Goal: Task Accomplishment & Management: Manage account settings

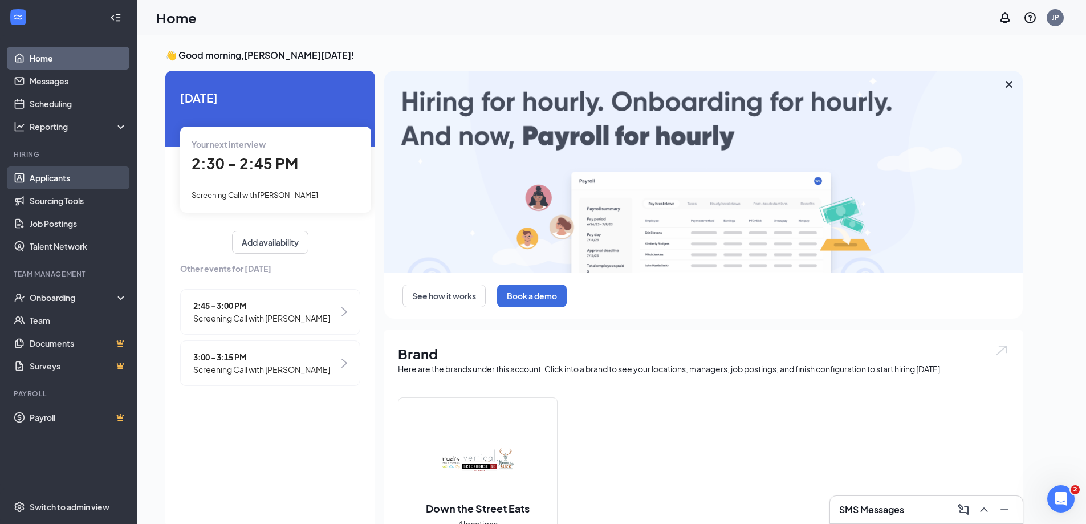
click at [75, 189] on link "Applicants" at bounding box center [78, 177] width 97 height 23
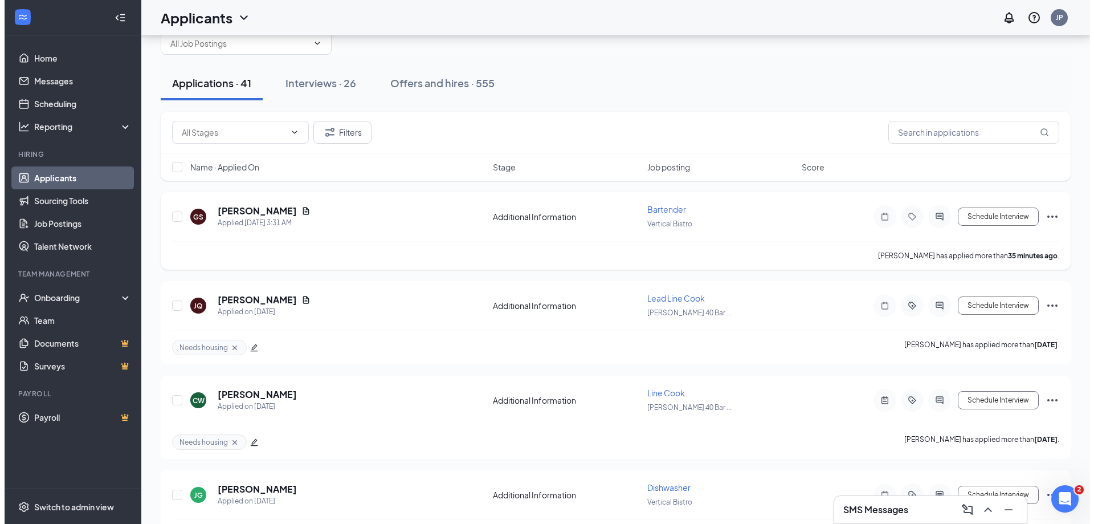
scroll to position [57, 0]
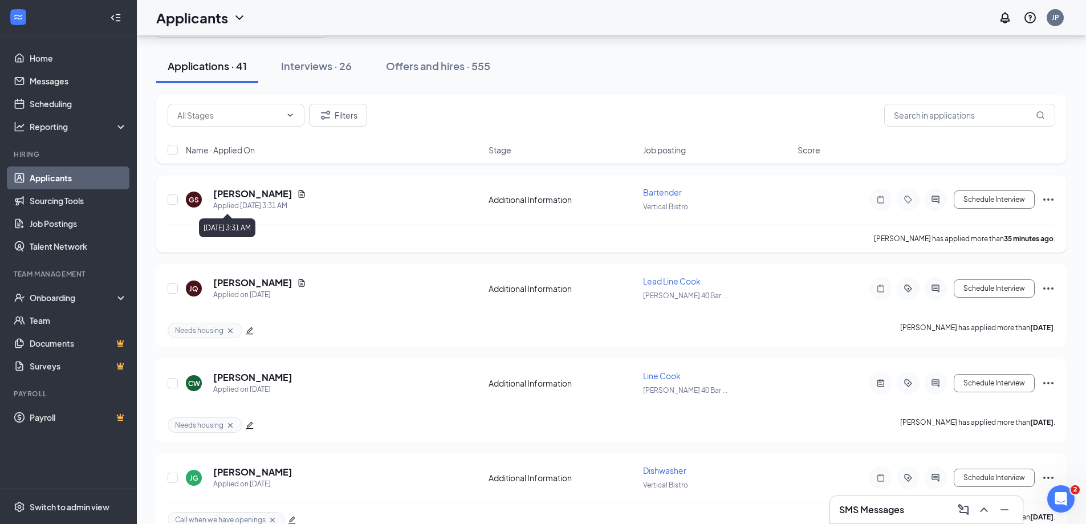
click at [263, 196] on h5 "[PERSON_NAME]" at bounding box center [252, 193] width 79 height 13
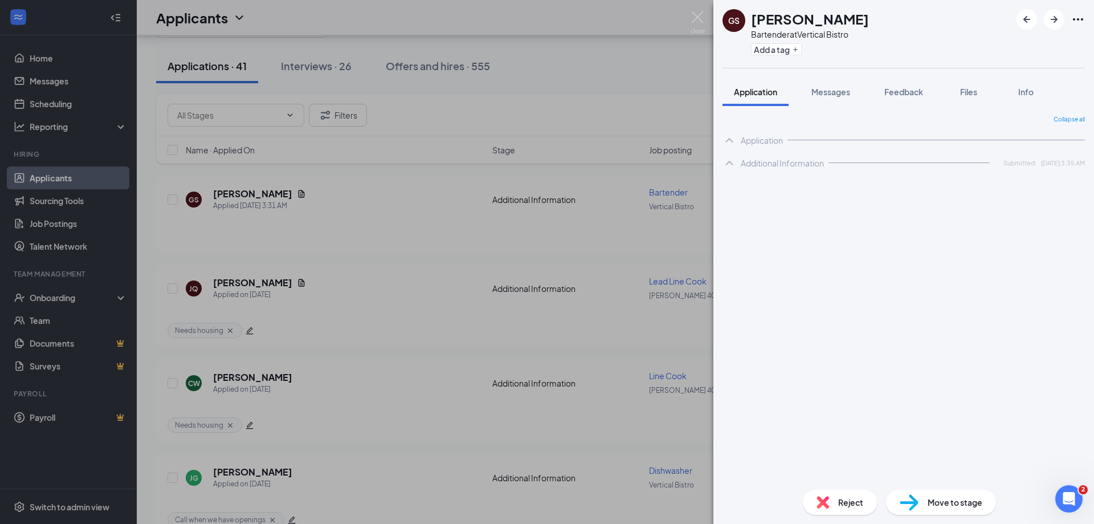
drag, startPoint x: 817, startPoint y: 24, endPoint x: 851, endPoint y: 26, distance: 33.7
click at [853, 26] on div "GS Gino Savaria Bartender at Vertical Bistro Add a tag" at bounding box center [903, 34] width 381 height 68
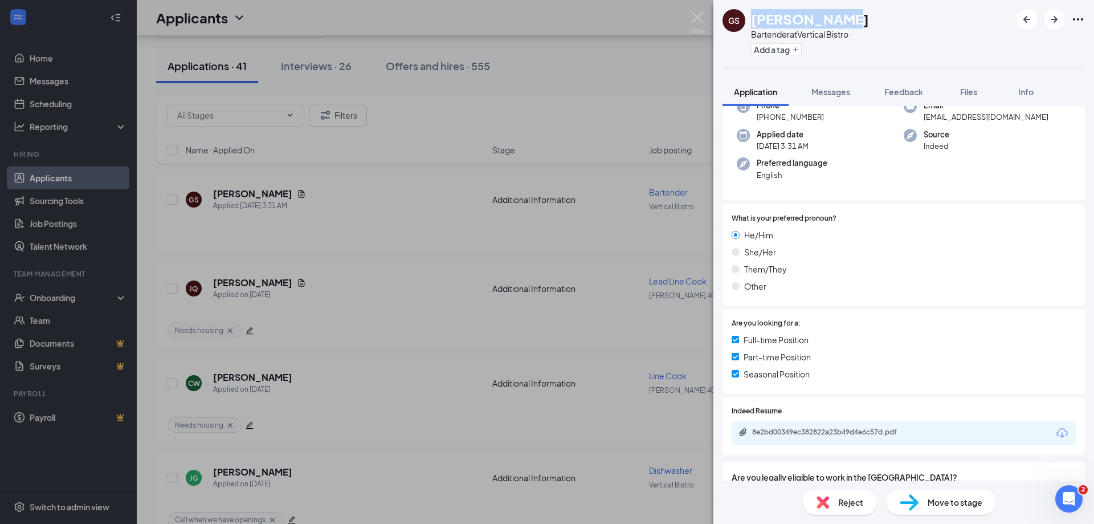
scroll to position [228, 0]
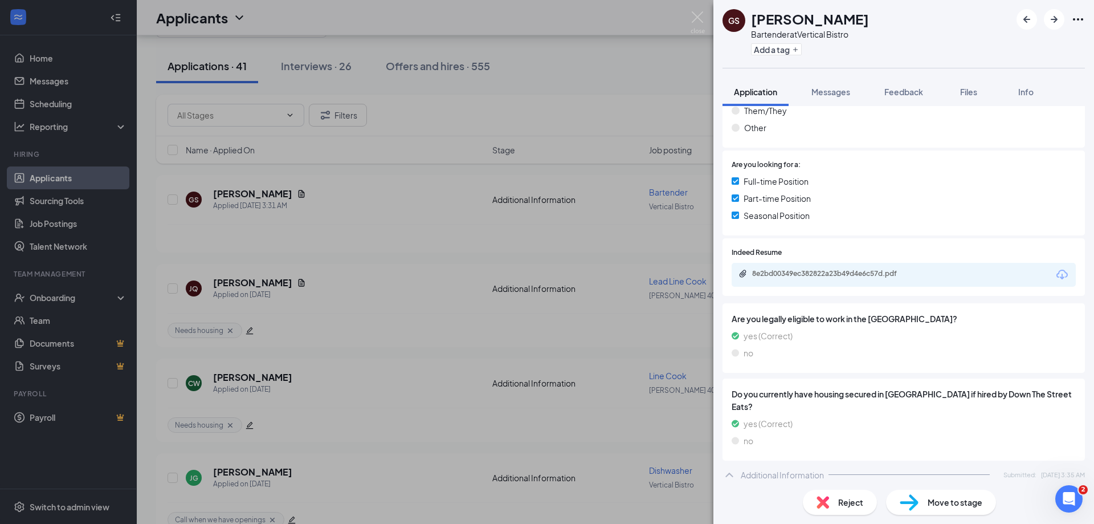
click at [923, 499] on div "Move to stage" at bounding box center [941, 502] width 110 height 25
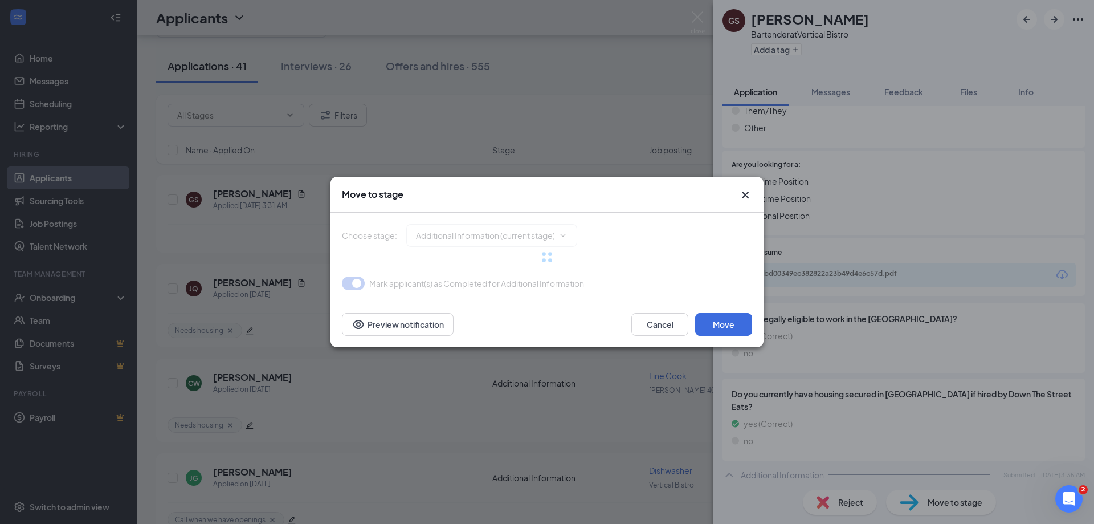
type input "Screening Call (next stage)"
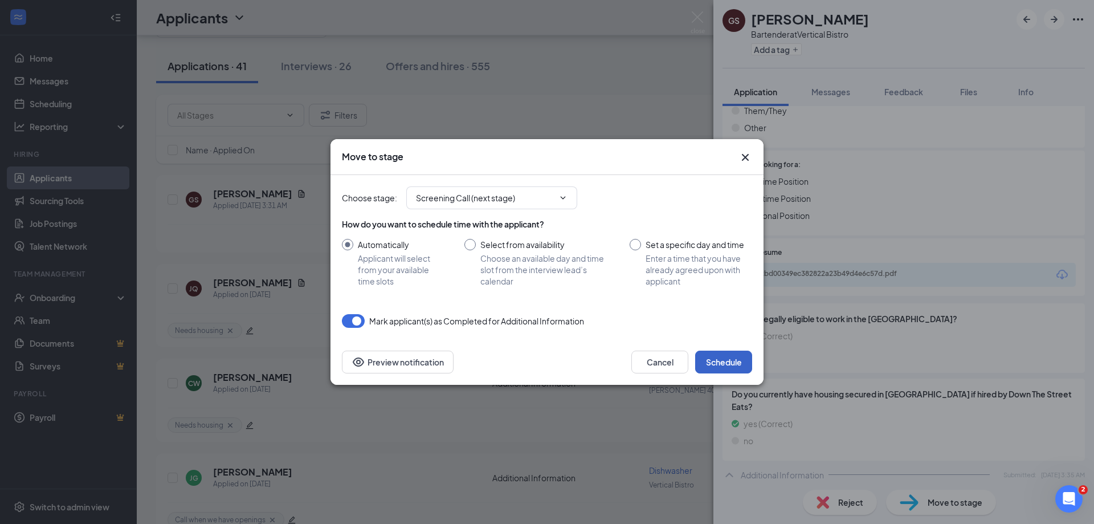
click at [728, 354] on button "Schedule" at bounding box center [723, 361] width 57 height 23
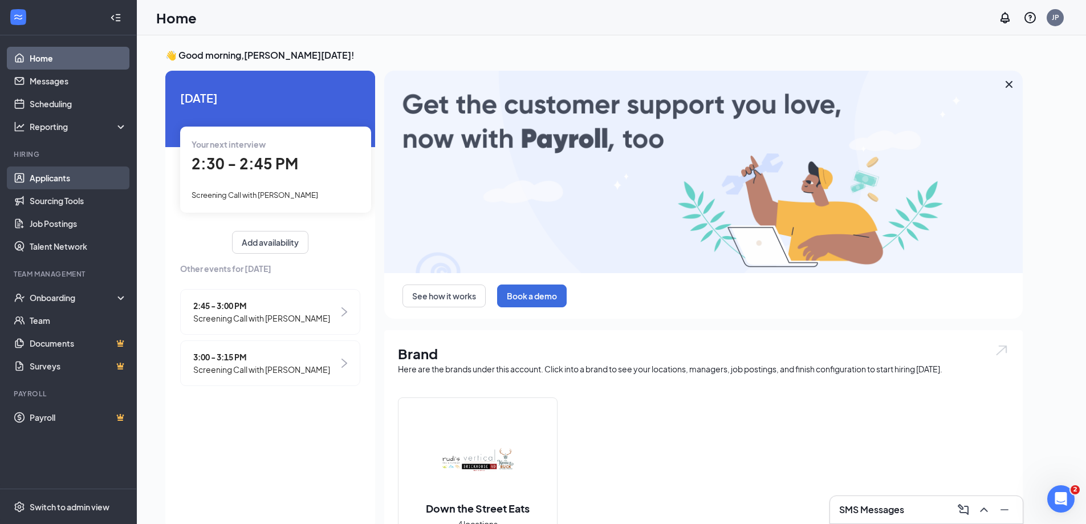
click at [50, 172] on link "Applicants" at bounding box center [78, 177] width 97 height 23
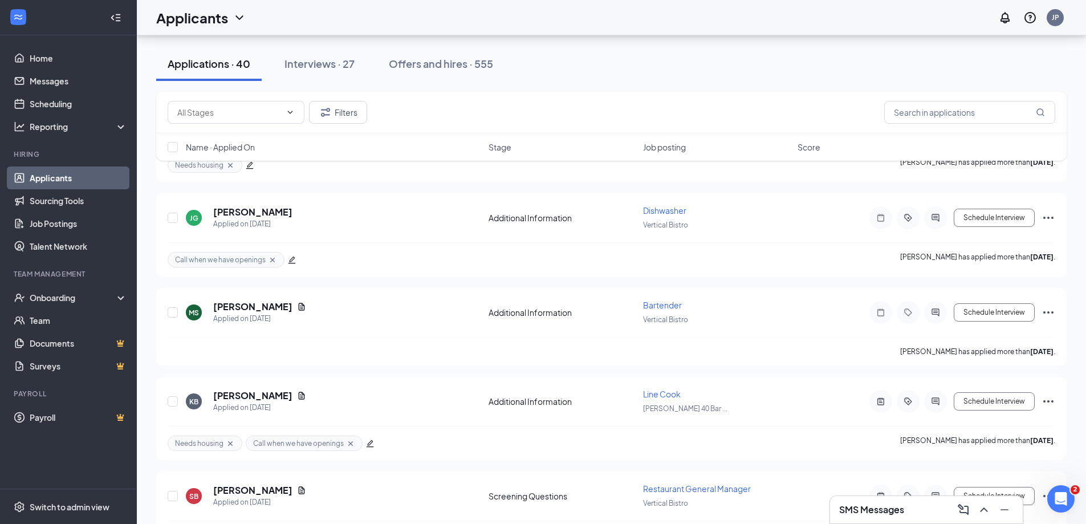
scroll to position [57, 0]
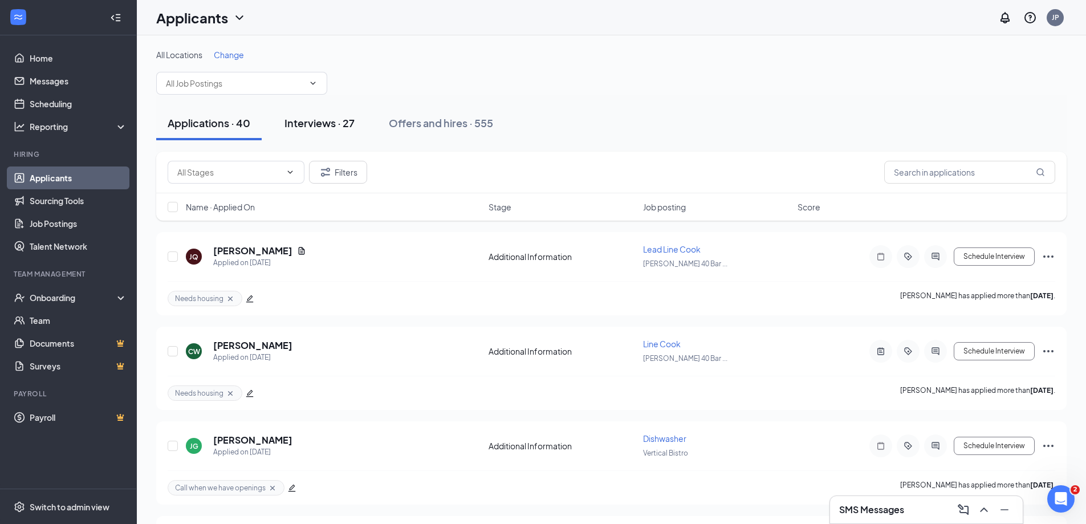
click at [328, 127] on div "Interviews · 27" at bounding box center [319, 123] width 70 height 14
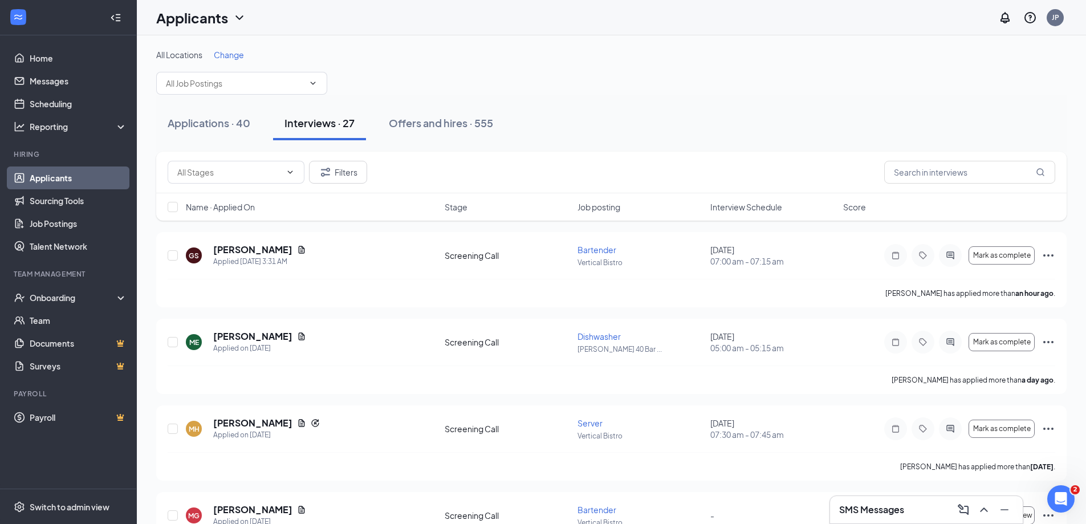
click at [976, 160] on div "Filters" at bounding box center [611, 173] width 910 height 42
click at [975, 162] on input "text" at bounding box center [969, 172] width 171 height 23
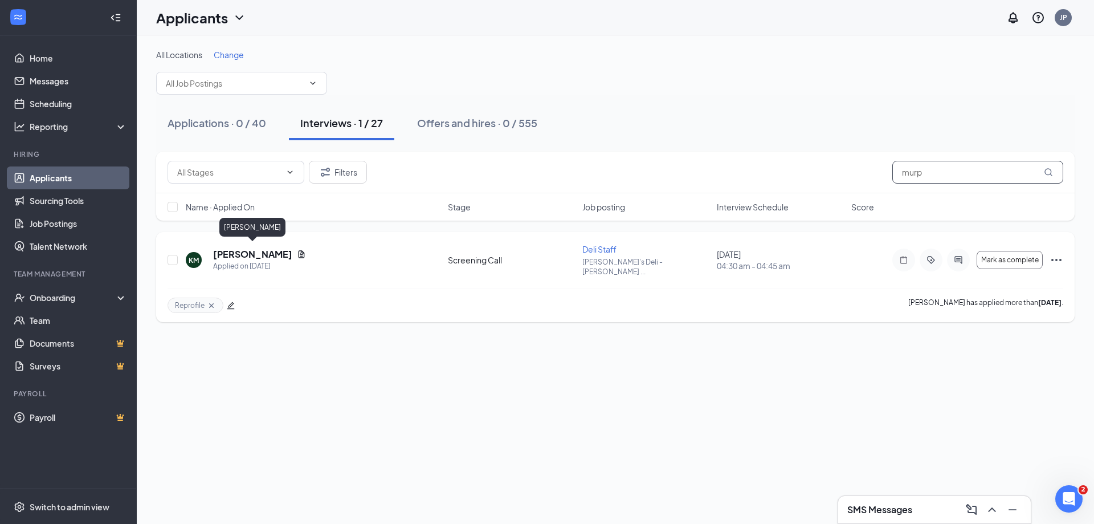
type input "murp"
click at [274, 248] on h5 "[PERSON_NAME]" at bounding box center [252, 254] width 79 height 13
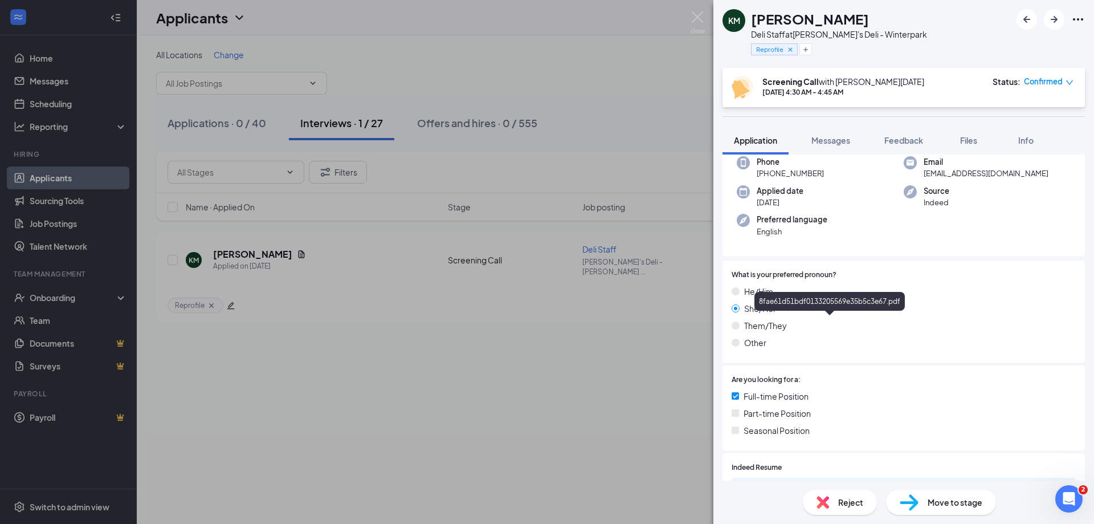
scroll to position [57, 0]
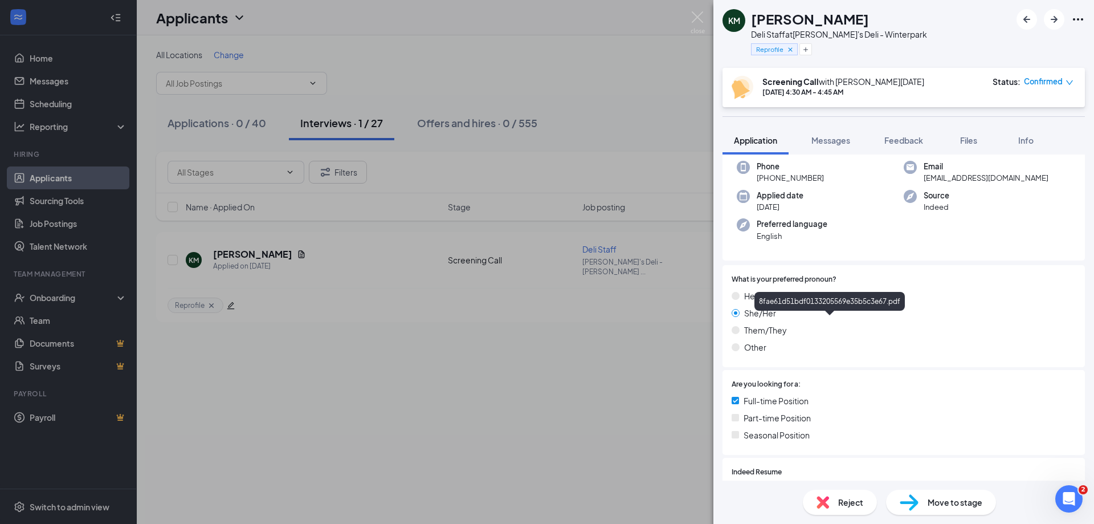
drag, startPoint x: 785, startPoint y: 309, endPoint x: 778, endPoint y: 340, distance: 30.8
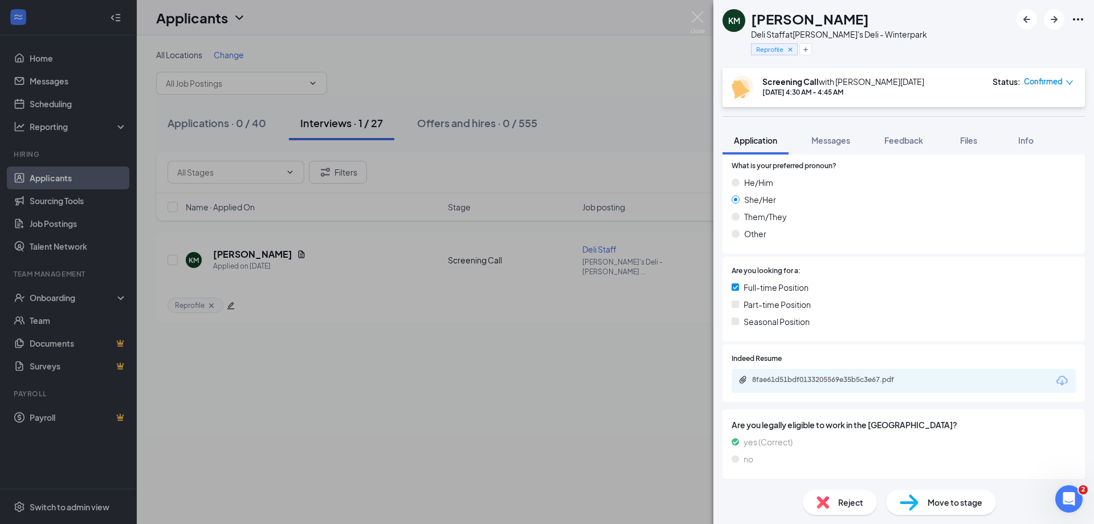
scroll to position [171, 0]
click at [940, 383] on div "8fae61d51bdf0133205569e35b5c3e67.pdf" at bounding box center [904, 380] width 344 height 24
click at [879, 377] on div "8fae61d51bdf0133205569e35b5c3e67.pdf" at bounding box center [832, 378] width 160 height 9
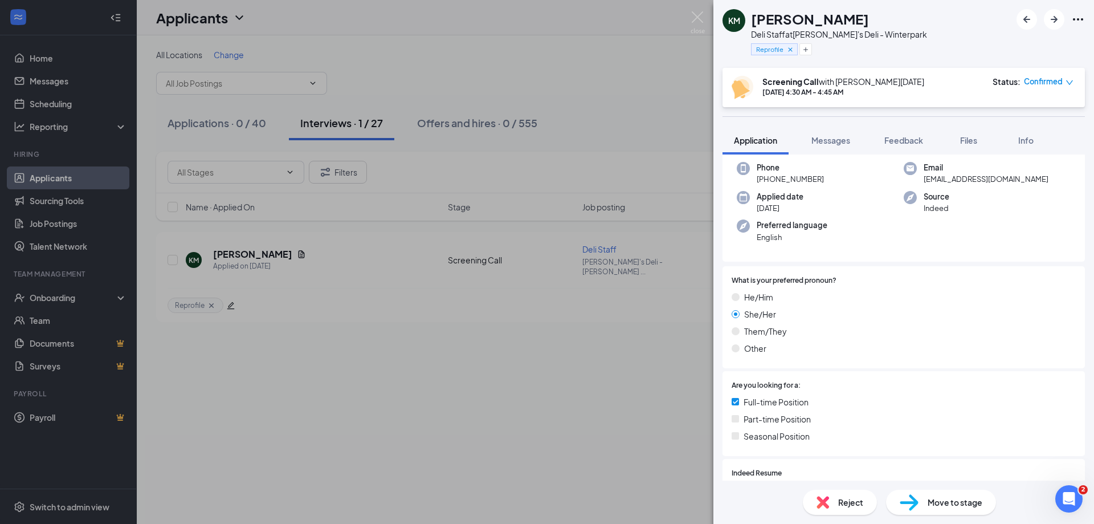
scroll to position [0, 0]
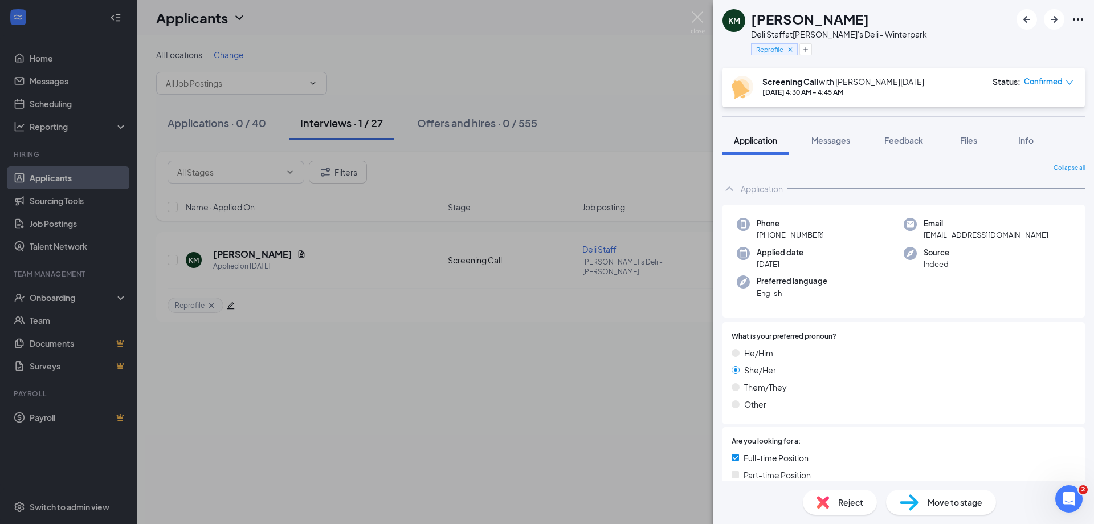
click at [899, 55] on div "KM Kathleen Murphy Deli Staff at Rudi's Deli - Winterpark Reprofile" at bounding box center [903, 34] width 381 height 68
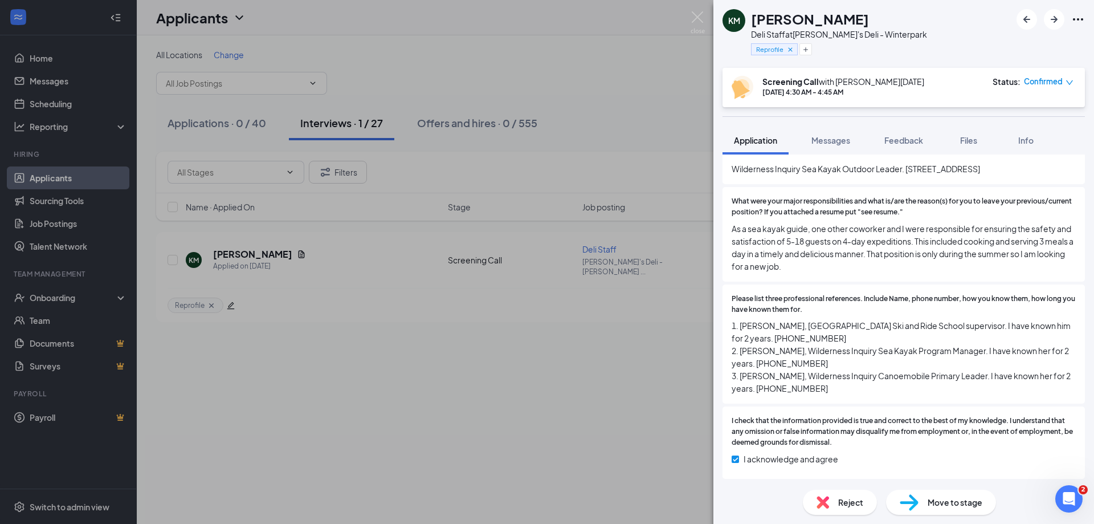
scroll to position [1031, 0]
drag, startPoint x: 792, startPoint y: 334, endPoint x: 732, endPoint y: 329, distance: 60.0
click at [732, 329] on span "1. [PERSON_NAME], [GEOGRAPHIC_DATA] Ski and Ride School supervisor. I have know…" at bounding box center [904, 355] width 344 height 75
click at [793, 334] on span "1. [PERSON_NAME], [GEOGRAPHIC_DATA] Ski and Ride School supervisor. I have know…" at bounding box center [904, 355] width 344 height 75
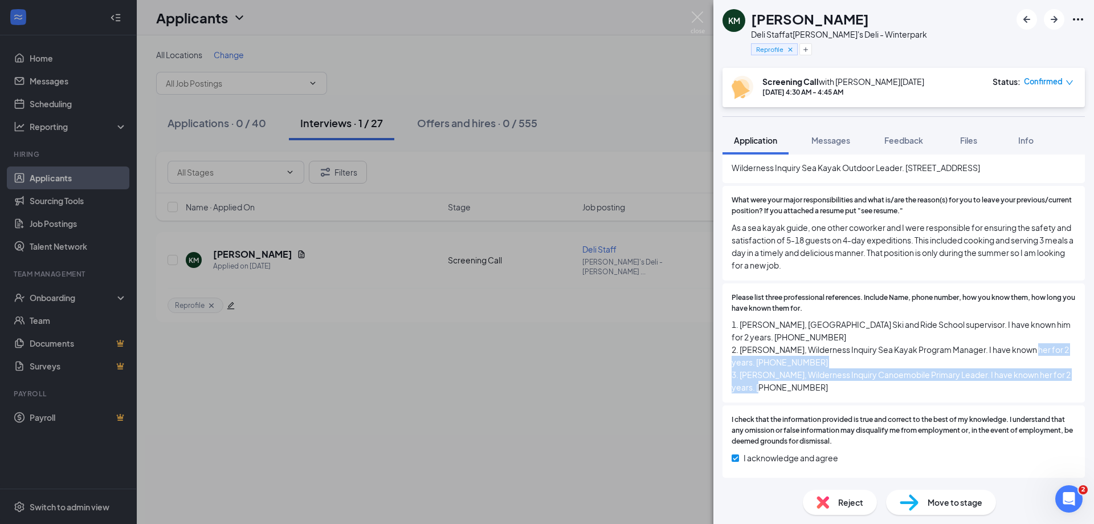
drag, startPoint x: 834, startPoint y: 385, endPoint x: 804, endPoint y: 336, distance: 57.6
click at [734, 354] on span "1. [PERSON_NAME], [GEOGRAPHIC_DATA] Ski and Ride School supervisor. I have know…" at bounding box center [904, 355] width 344 height 75
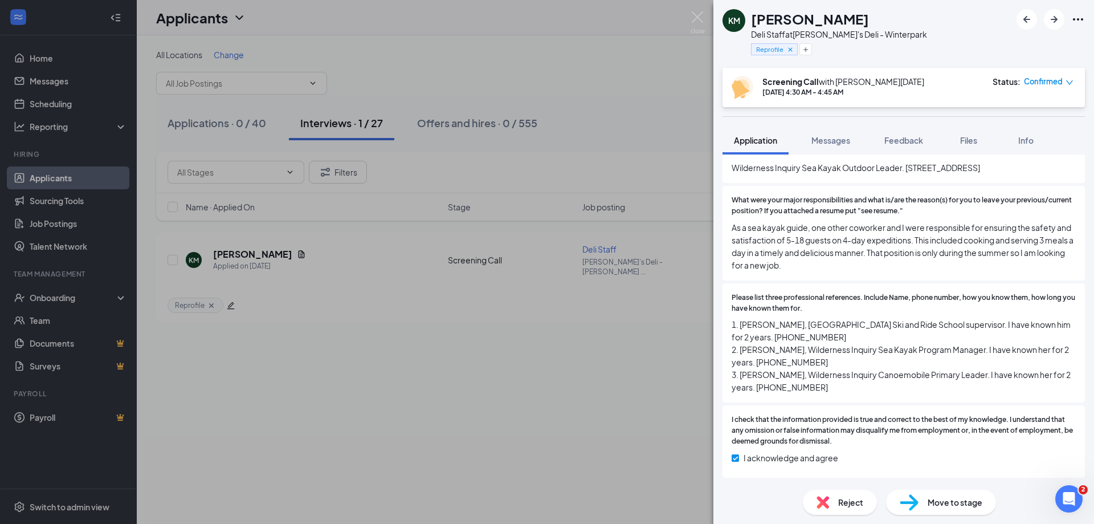
click at [804, 336] on span "1. [PERSON_NAME], [GEOGRAPHIC_DATA] Ski and Ride School supervisor. I have know…" at bounding box center [904, 355] width 344 height 75
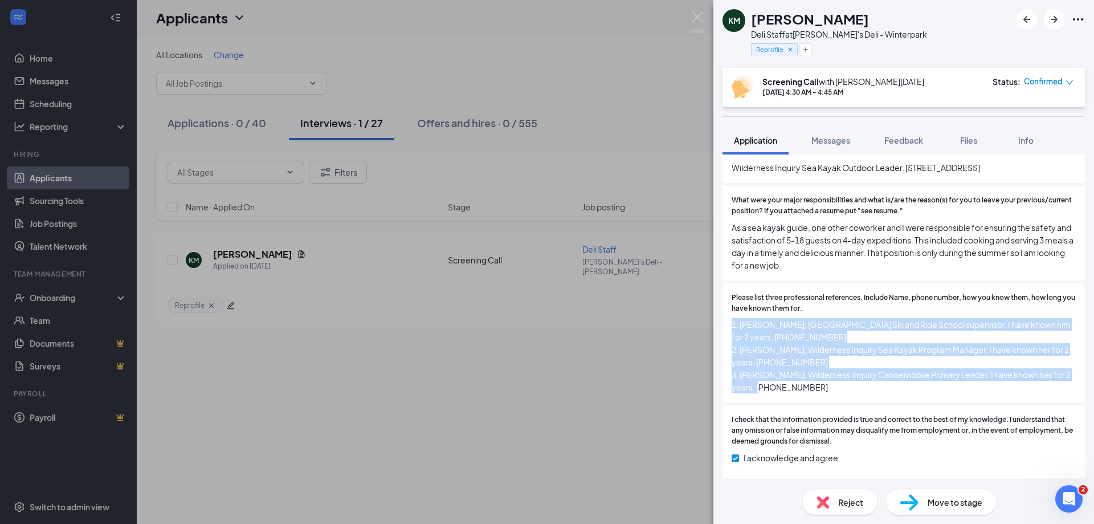
drag, startPoint x: 825, startPoint y: 386, endPoint x: 731, endPoint y: 324, distance: 112.7
click at [731, 324] on div "Please list three professional references. Include Name, phone number, how you …" at bounding box center [904, 343] width 362 height 120
click at [769, 326] on span "1. [PERSON_NAME], [GEOGRAPHIC_DATA] Ski and Ride School supervisor. I have know…" at bounding box center [904, 355] width 344 height 75
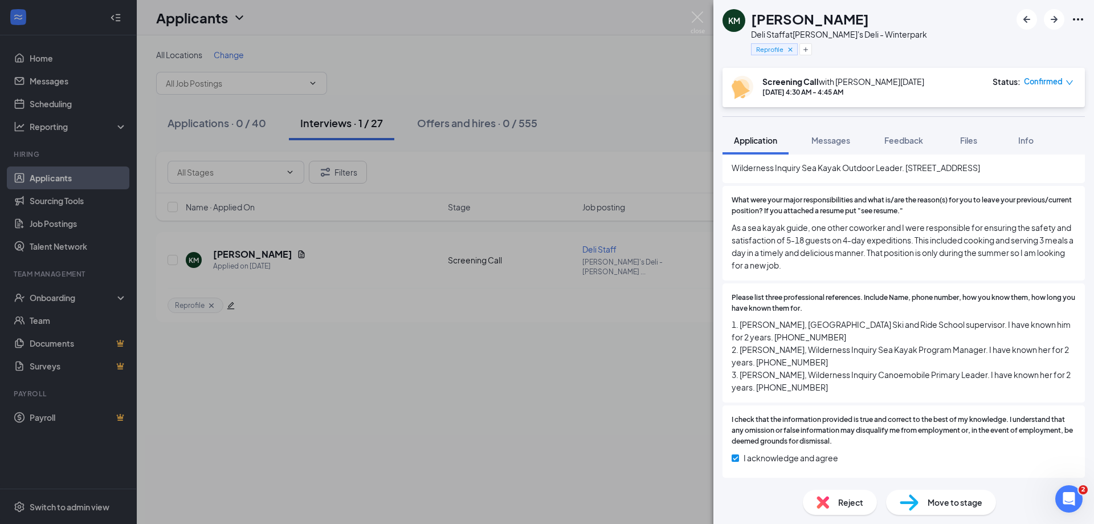
click at [771, 353] on span "1. [PERSON_NAME], [GEOGRAPHIC_DATA] Ski and Ride School supervisor. I have know…" at bounding box center [904, 355] width 344 height 75
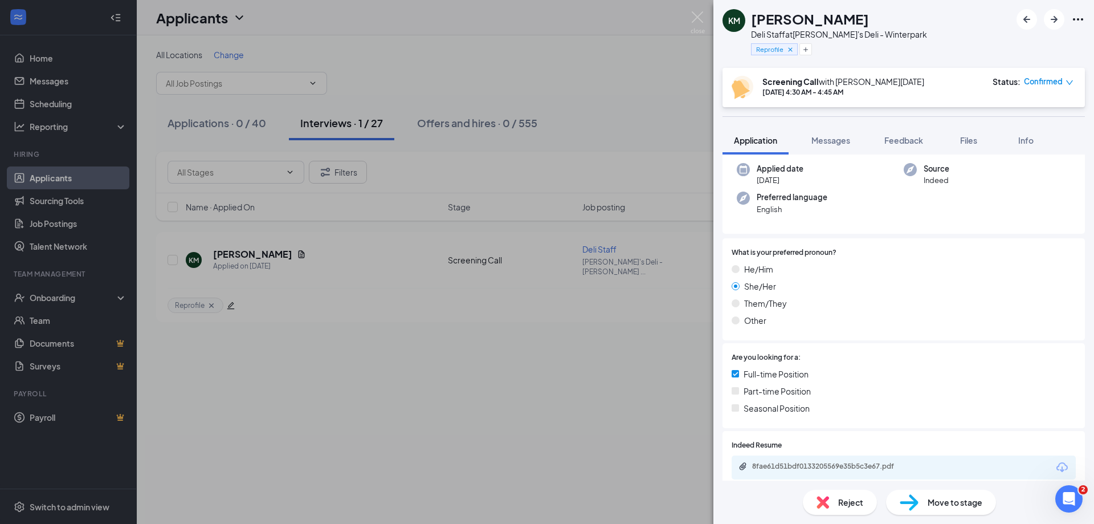
scroll to position [0, 0]
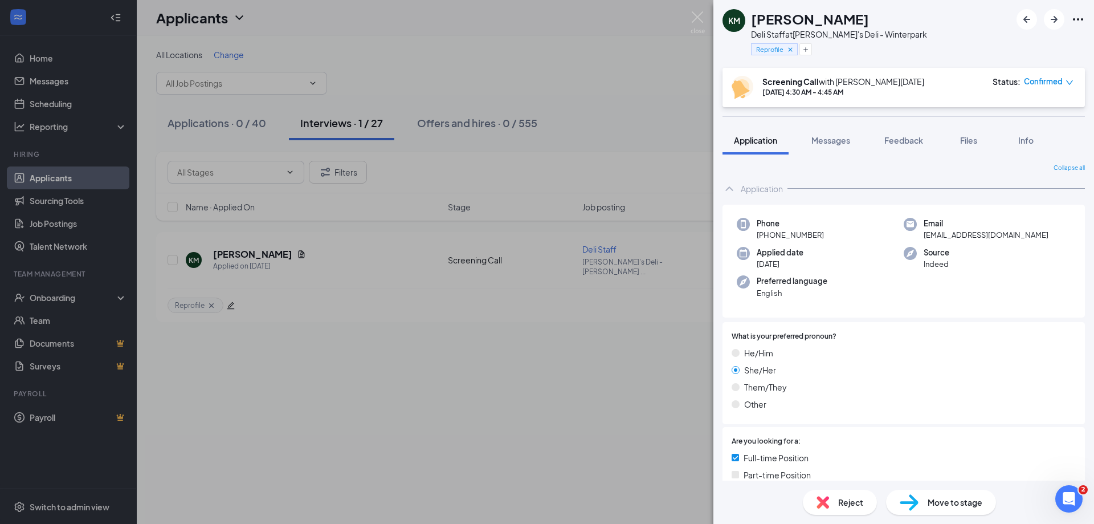
click at [908, 22] on div "KM Kathleen Murphy Deli Staff at Rudi's Deli - Winterpark Reprofile" at bounding box center [903, 34] width 381 height 68
click at [916, 27] on div "KM Kathleen Murphy Deli Staff at Rudi's Deli - Winterpark Reprofile" at bounding box center [903, 34] width 381 height 68
click at [916, 145] on span "Feedback" at bounding box center [903, 140] width 39 height 10
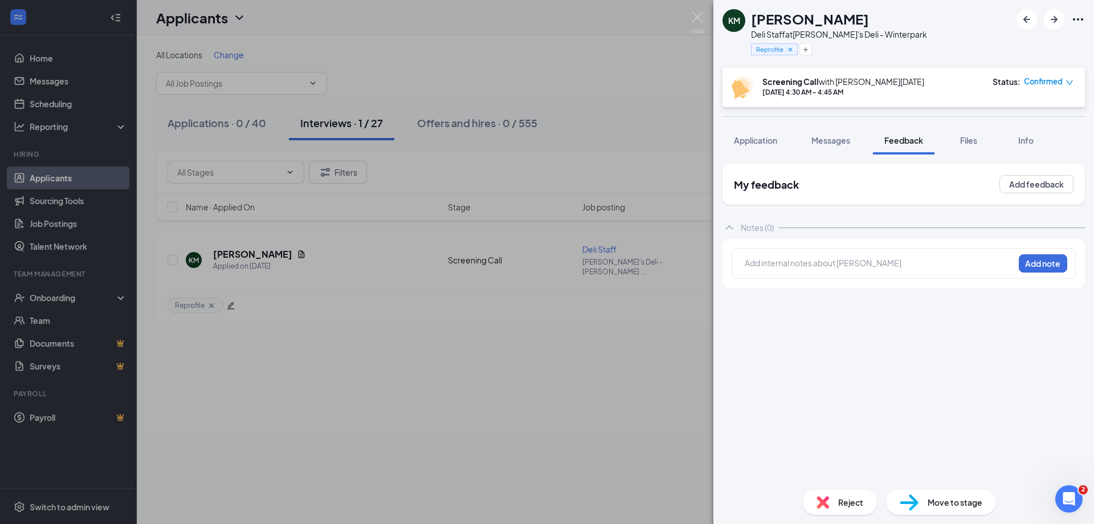
click at [865, 258] on div at bounding box center [879, 263] width 268 height 12
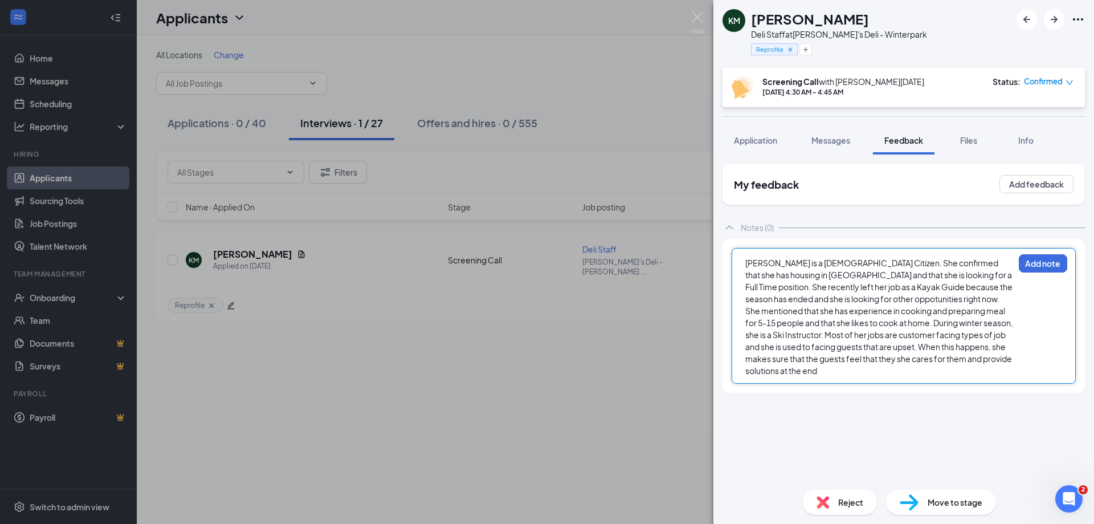
click at [914, 359] on span "Kathleen is a US Citizen. She confirmed that she has housing in Fraser and that…" at bounding box center [879, 317] width 269 height 118
click at [1012, 359] on div "Kathleen is a US Citizen. She confirmed that she has housing in Fraser and that…" at bounding box center [879, 317] width 268 height 120
click at [1006, 360] on div "Kathleen is a US Citizen. She confirmed that she has housing in Fraser and that…" at bounding box center [879, 317] width 268 height 120
click at [1042, 264] on button "Add note" at bounding box center [1043, 263] width 48 height 18
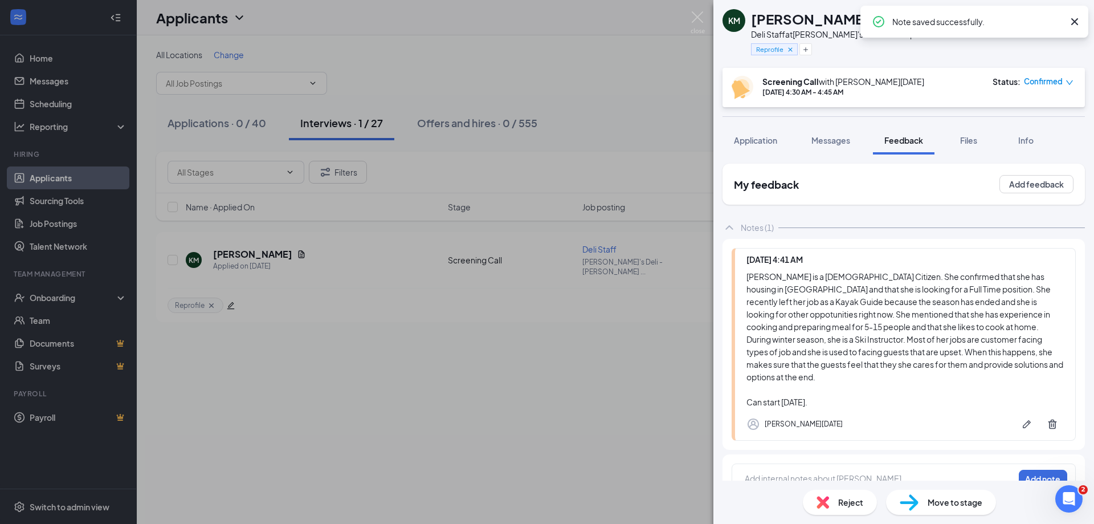
click at [951, 501] on span "Move to stage" at bounding box center [955, 502] width 55 height 13
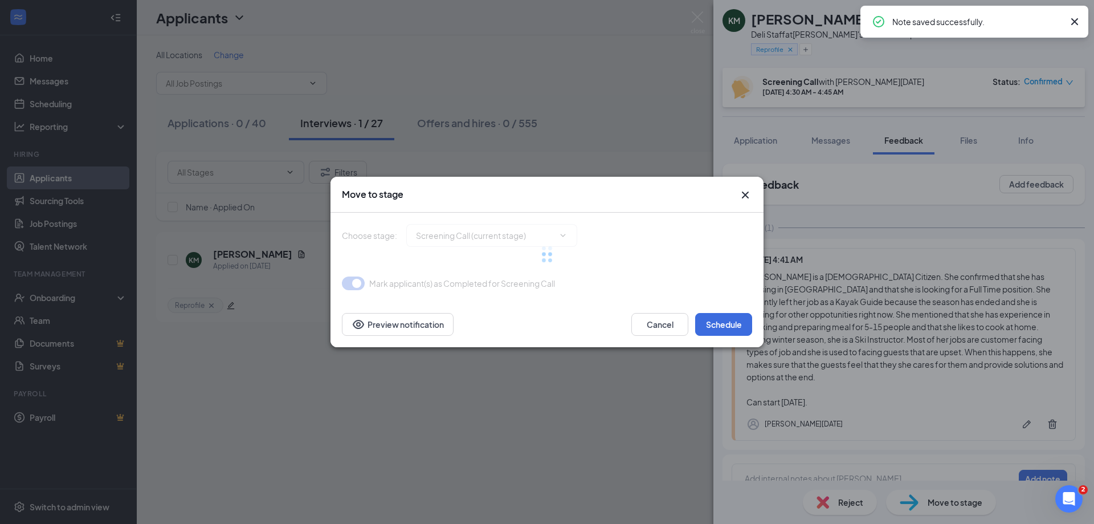
type input "Onsite Interview (next stage)"
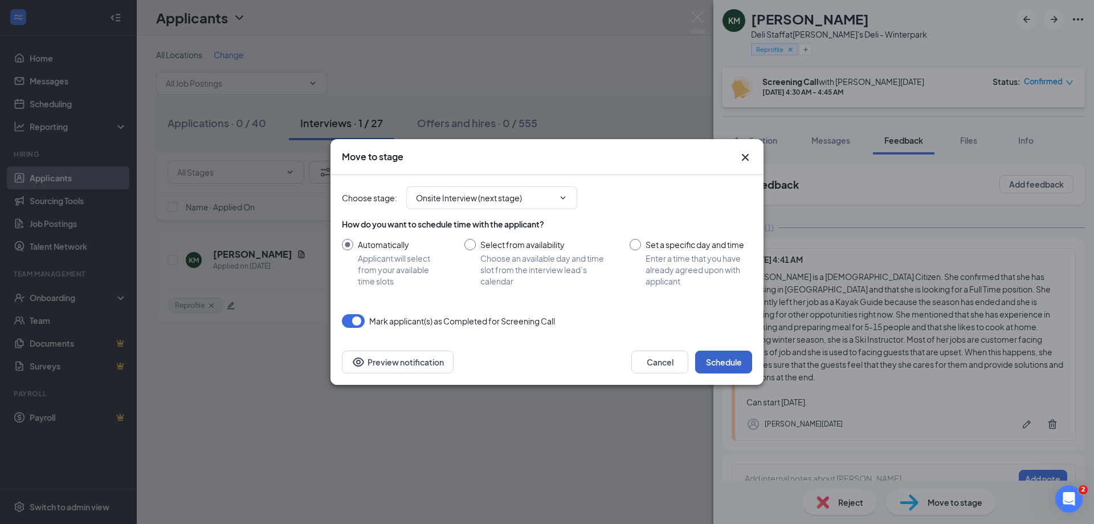
click at [724, 357] on button "Schedule" at bounding box center [723, 361] width 57 height 23
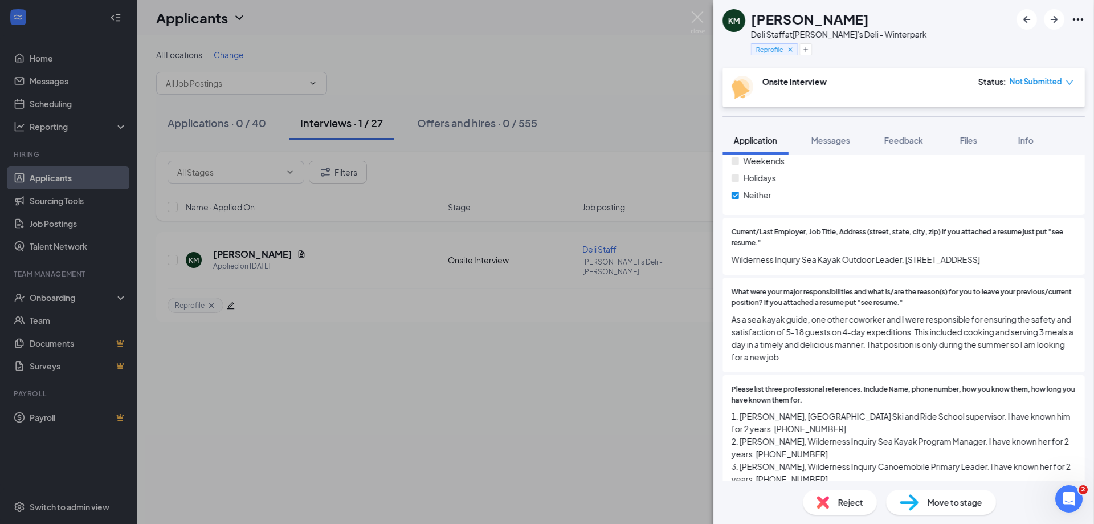
scroll to position [1031, 0]
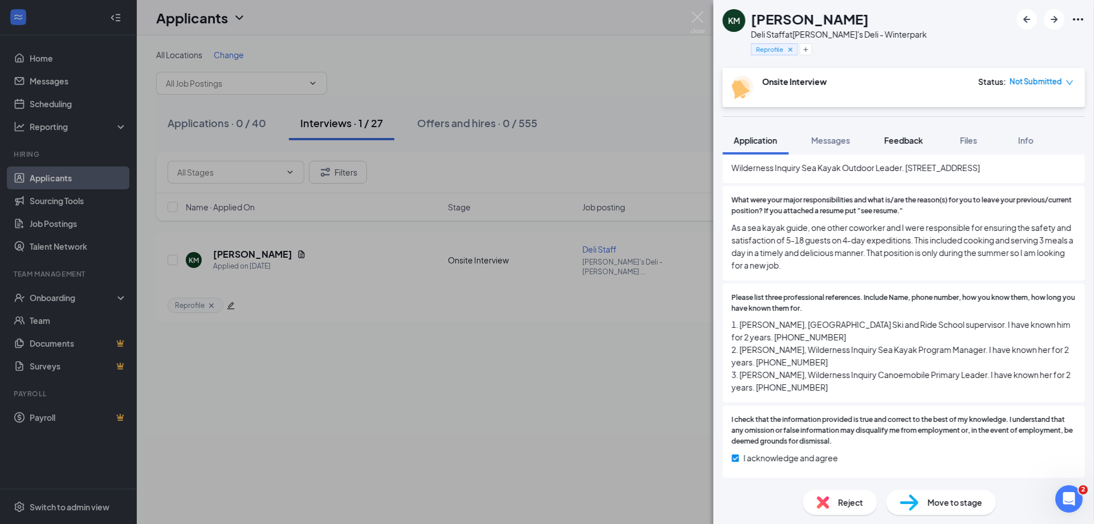
click at [894, 134] on button "Feedback" at bounding box center [904, 140] width 62 height 28
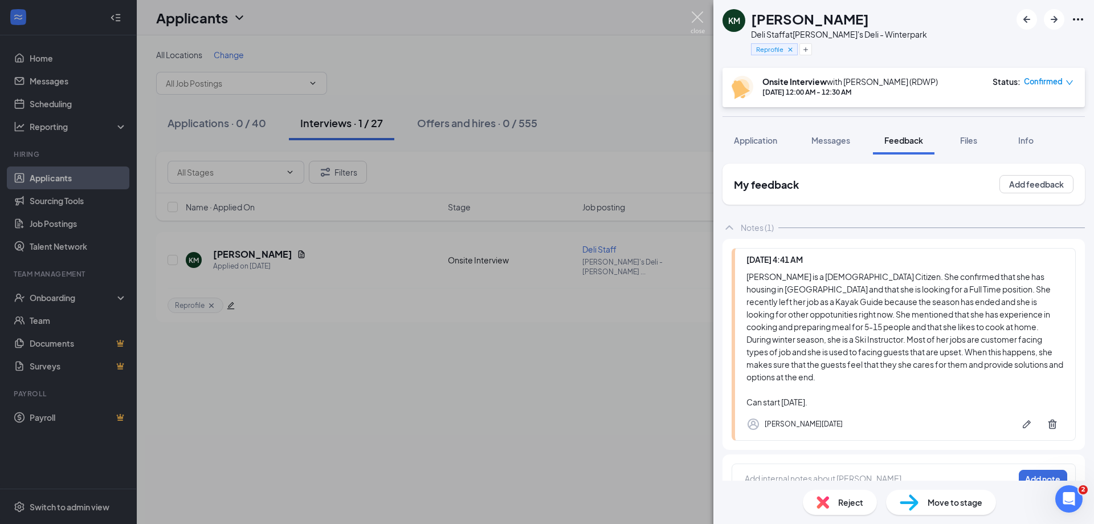
click at [696, 21] on img at bounding box center [698, 22] width 14 height 22
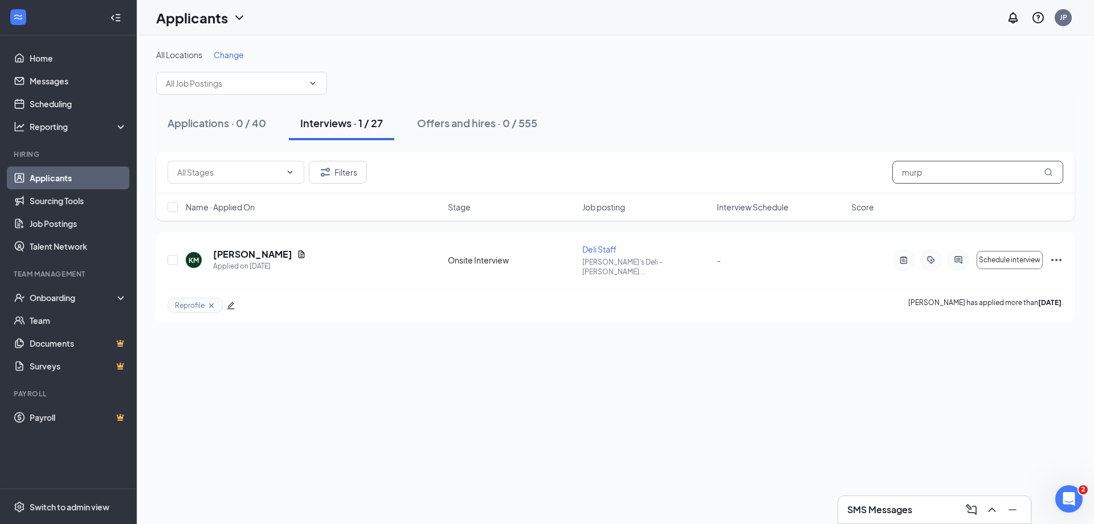
drag, startPoint x: 943, startPoint y: 161, endPoint x: 786, endPoint y: 170, distance: 157.0
click at [786, 170] on div "Filters murp" at bounding box center [616, 172] width 896 height 23
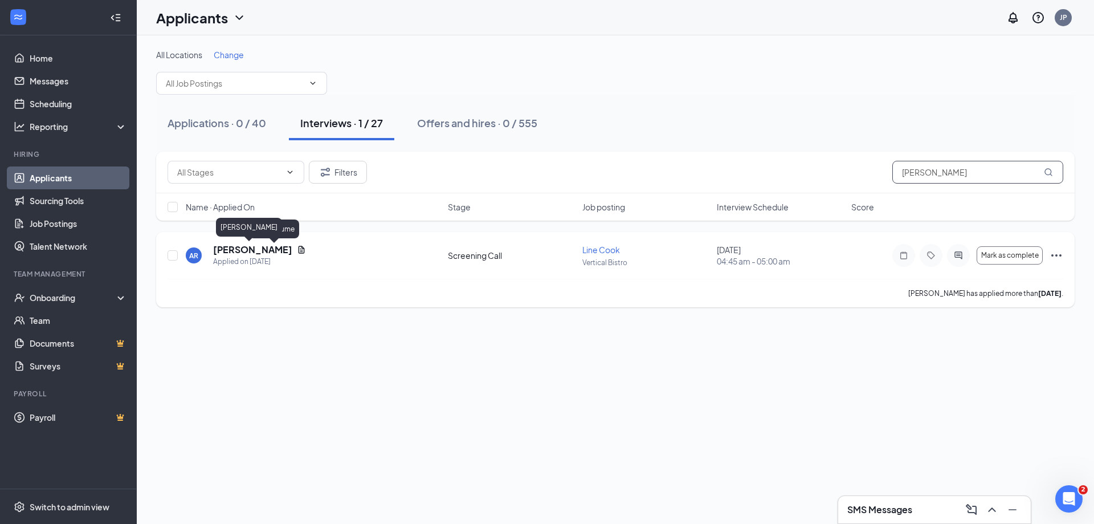
type input "[PERSON_NAME]"
click at [250, 253] on h5 "[PERSON_NAME]" at bounding box center [252, 249] width 79 height 13
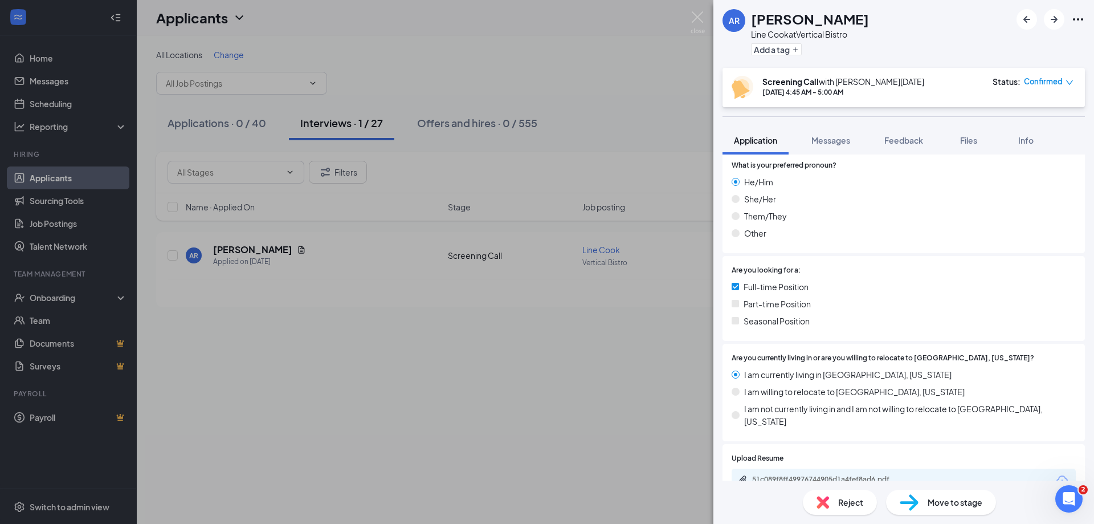
scroll to position [285, 0]
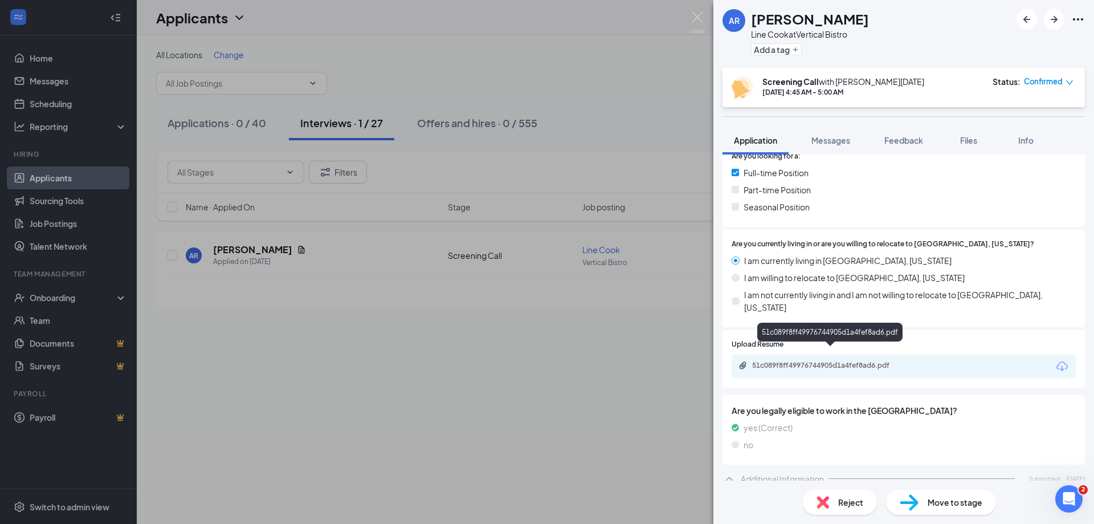
click at [859, 361] on div "51c089f8ff49976744905d1a4fef8ad6.pdf" at bounding box center [832, 365] width 160 height 9
click at [906, 140] on span "Feedback" at bounding box center [903, 140] width 39 height 10
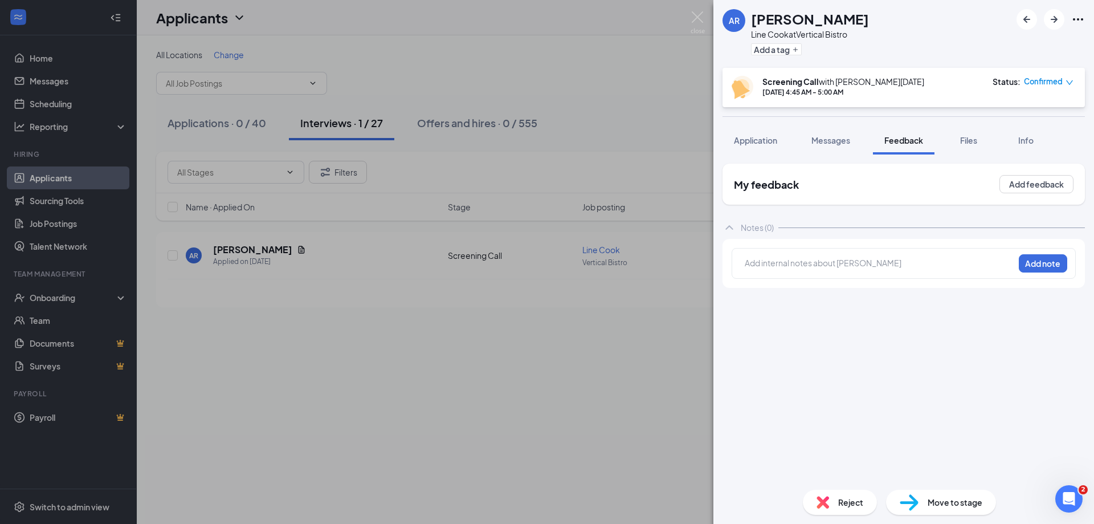
click at [861, 264] on div at bounding box center [879, 263] width 268 height 12
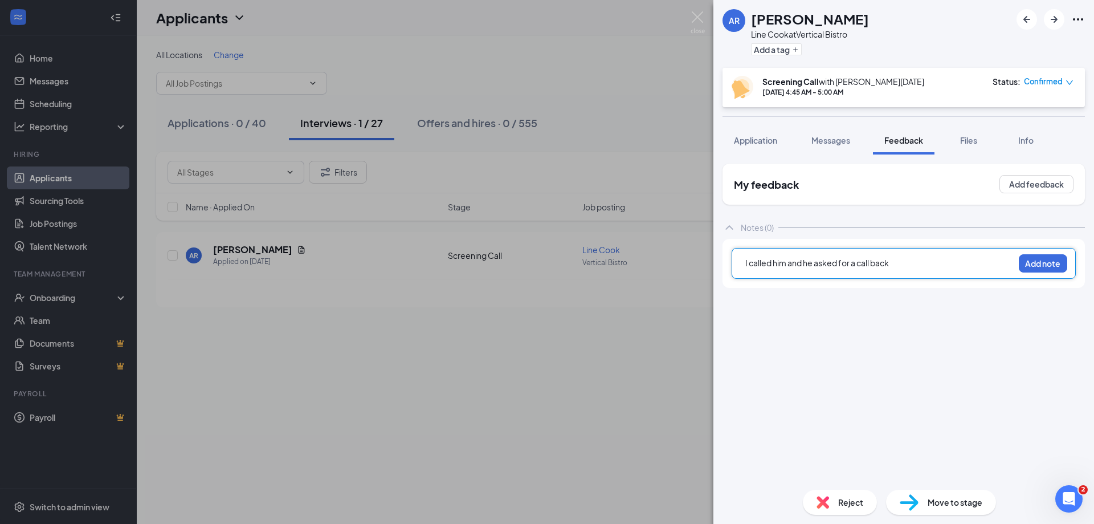
click at [819, 256] on div "I called him and he asked for a call back" at bounding box center [880, 264] width 270 height 16
click at [817, 264] on span "I called him and he asked for a call back" at bounding box center [817, 263] width 144 height 10
click at [980, 266] on div "I called him and he politely asked for a call back" at bounding box center [879, 263] width 268 height 12
click at [1065, 259] on button "Add note" at bounding box center [1043, 263] width 48 height 18
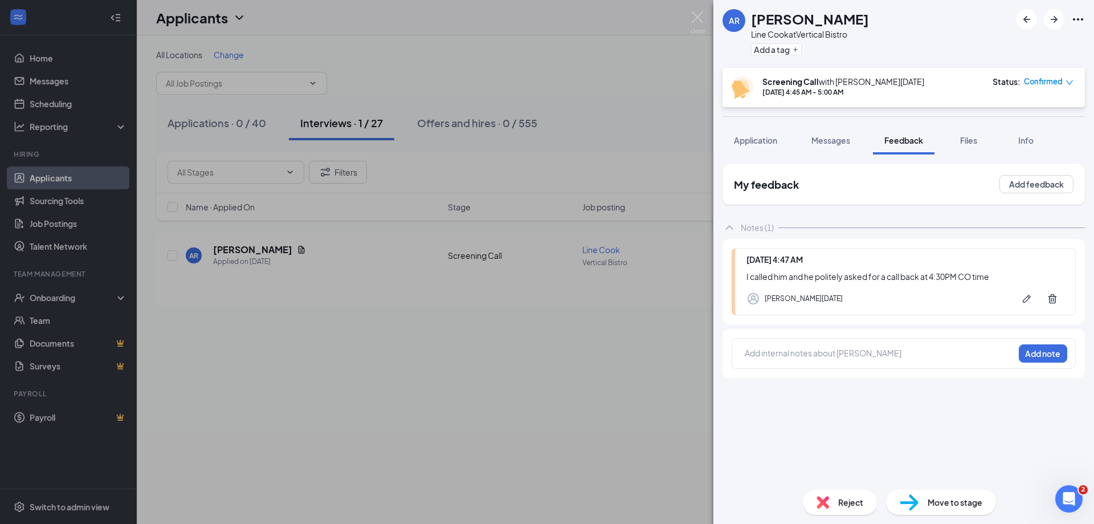
click at [1016, 52] on div "AR [PERSON_NAME] Line Cook at Vertical Bistro Add a tag" at bounding box center [903, 34] width 381 height 68
click at [695, 11] on img at bounding box center [698, 22] width 14 height 22
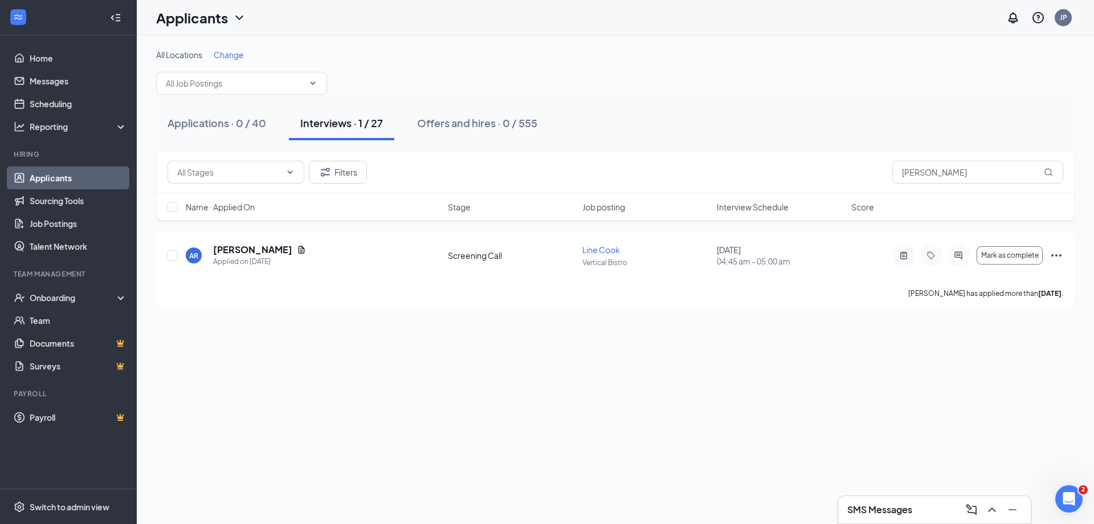
click at [100, 178] on link "Applicants" at bounding box center [78, 177] width 97 height 23
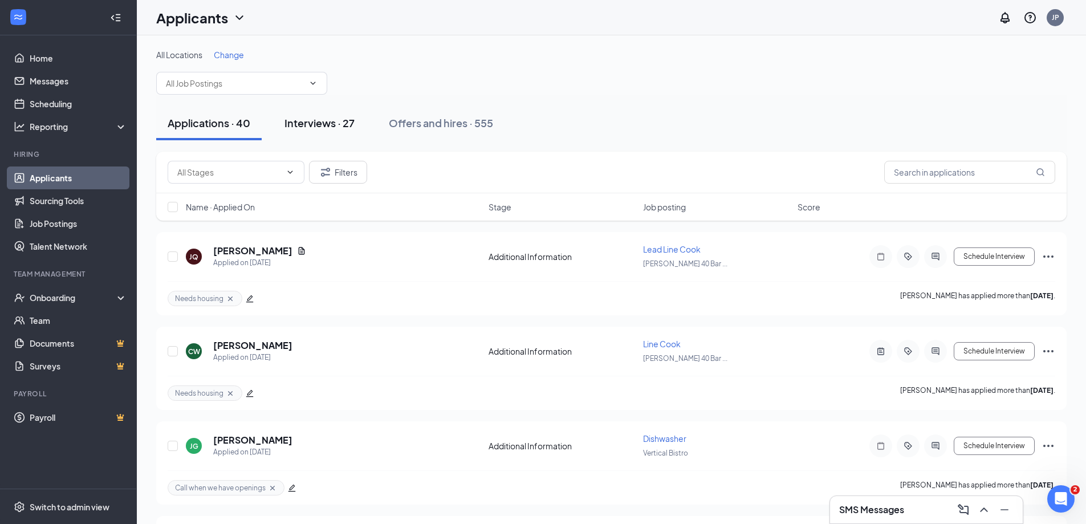
click at [295, 125] on div "Interviews · 27" at bounding box center [319, 123] width 70 height 14
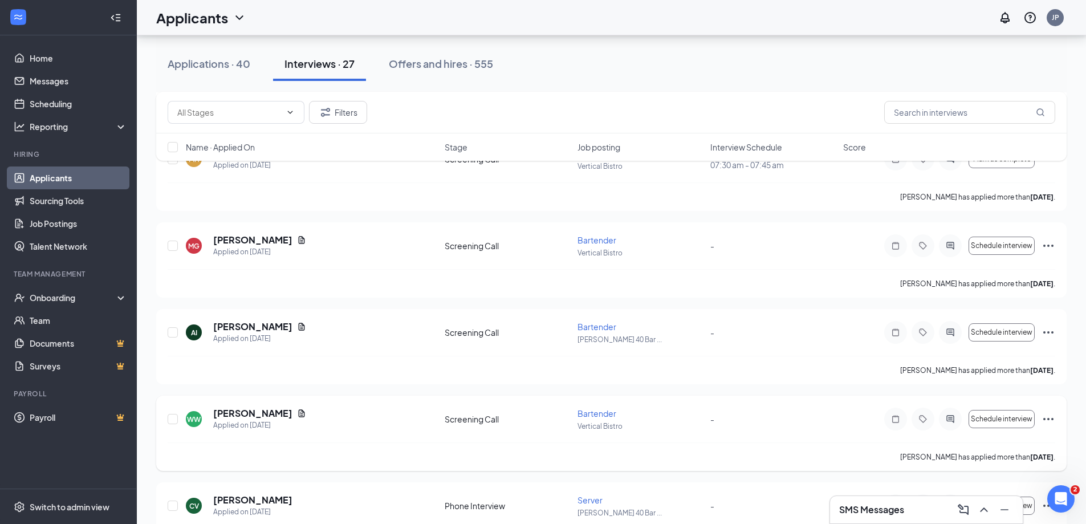
scroll to position [342, 0]
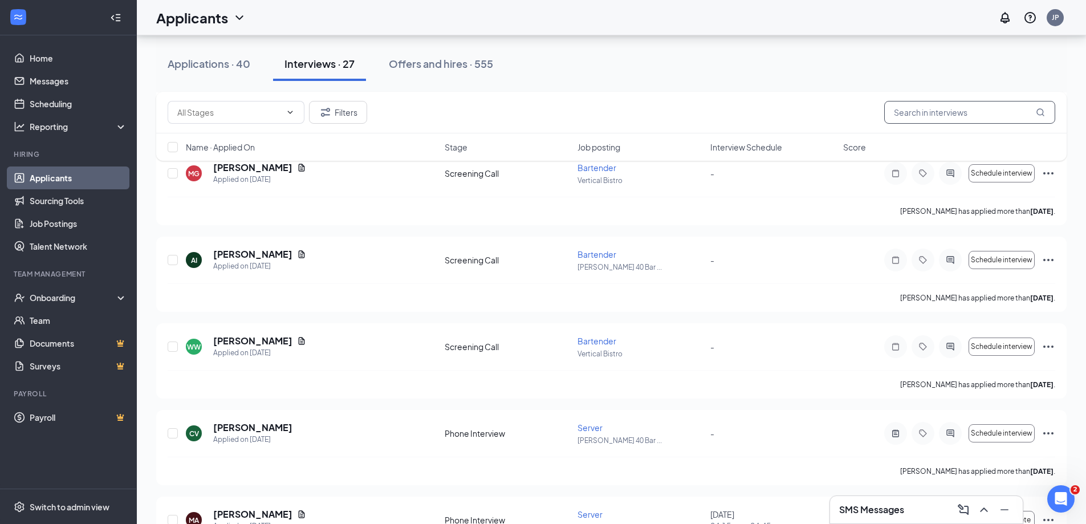
click at [907, 108] on input "text" at bounding box center [969, 112] width 171 height 23
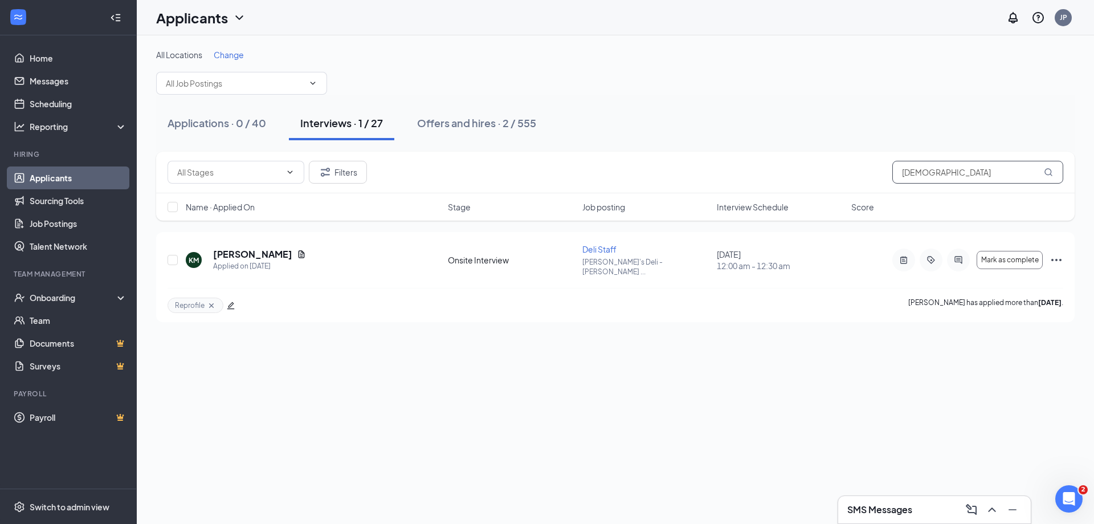
drag, startPoint x: 931, startPoint y: 174, endPoint x: 810, endPoint y: 173, distance: 120.3
click at [810, 173] on div "Filters kath" at bounding box center [616, 172] width 896 height 23
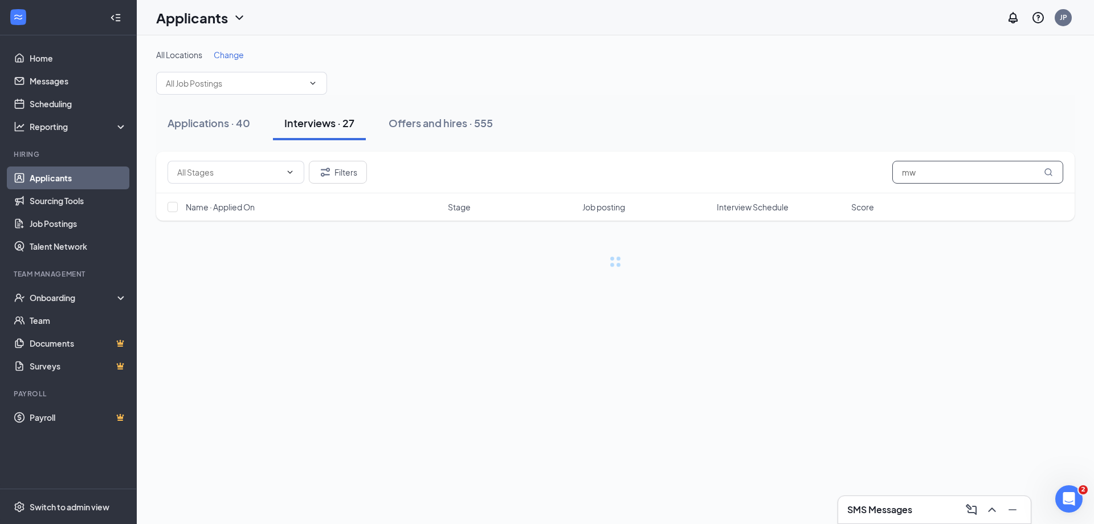
type input "m"
type input "e"
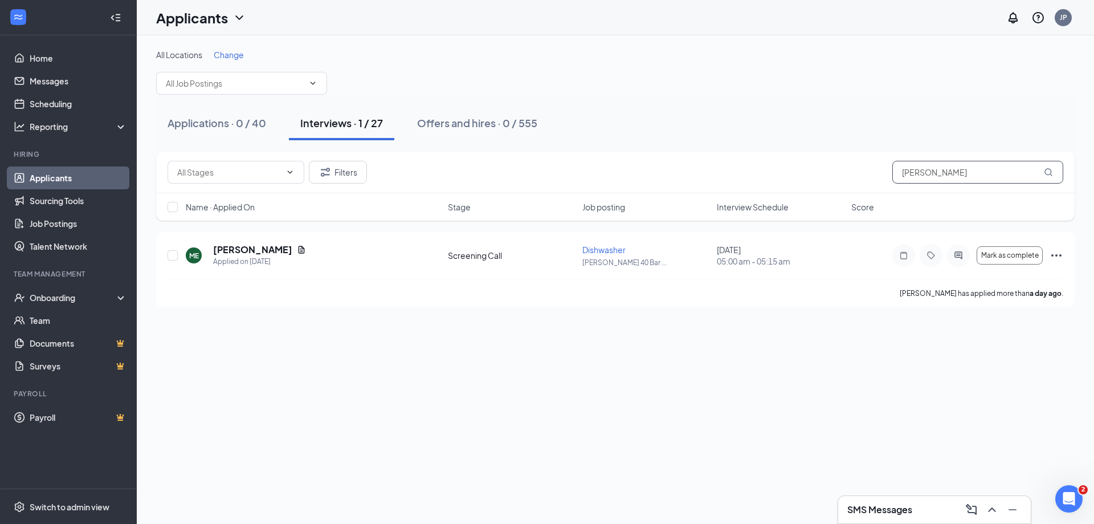
type input "[PERSON_NAME]"
click at [265, 248] on h5 "[PERSON_NAME]" at bounding box center [252, 249] width 79 height 13
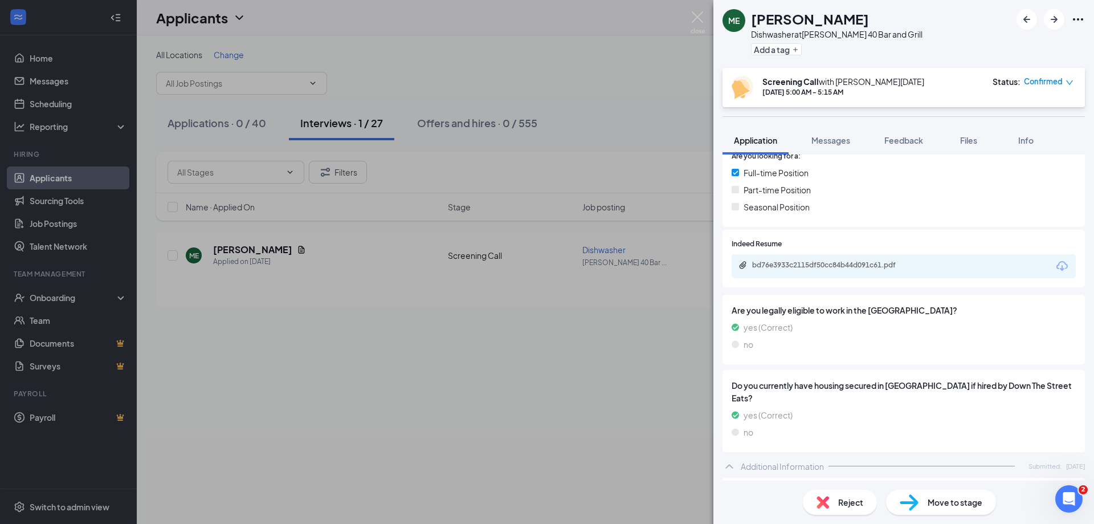
scroll to position [342, 0]
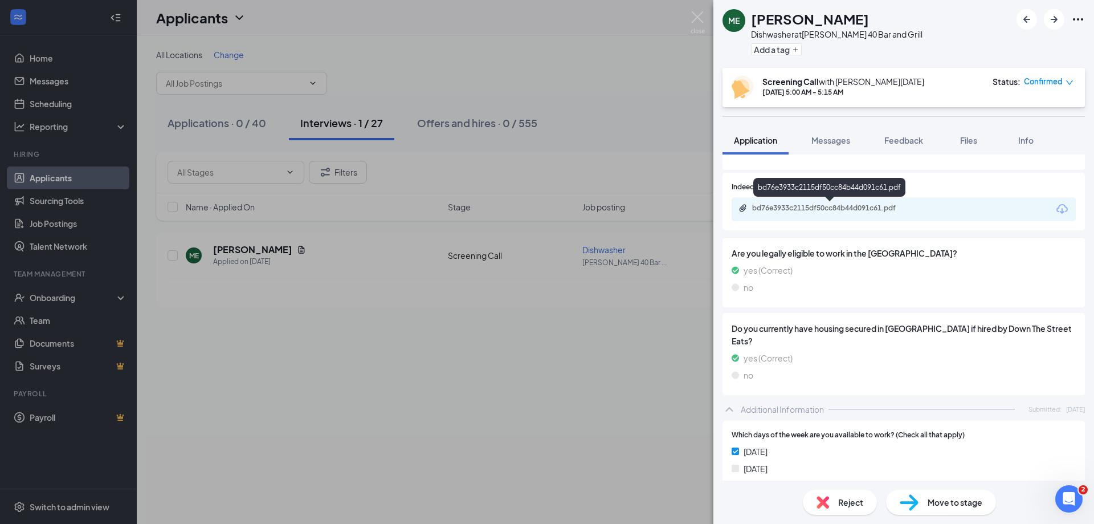
click at [850, 209] on div "bd76e3933c2115df50cc84b44d091c61.pdf" at bounding box center [832, 207] width 160 height 9
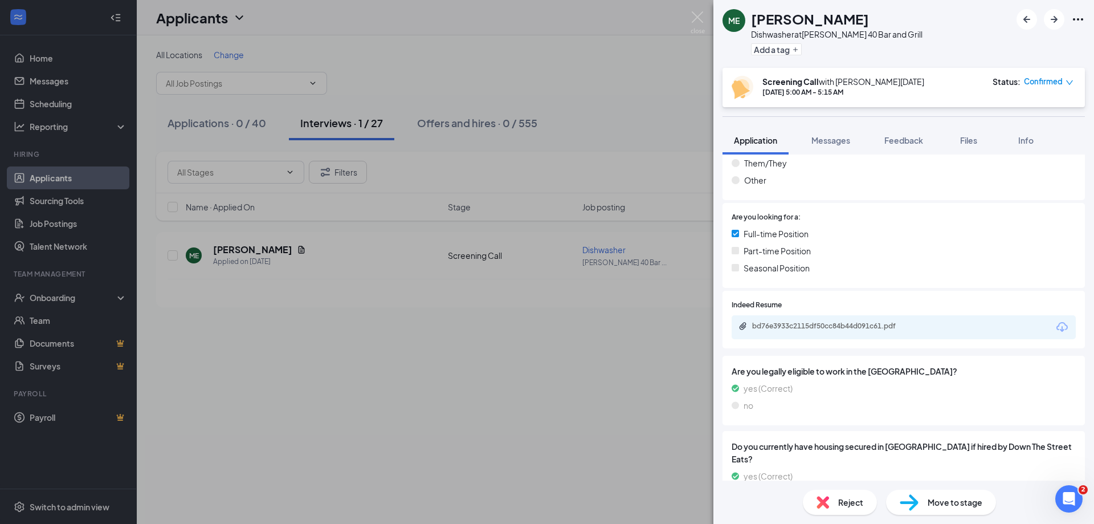
scroll to position [228, 0]
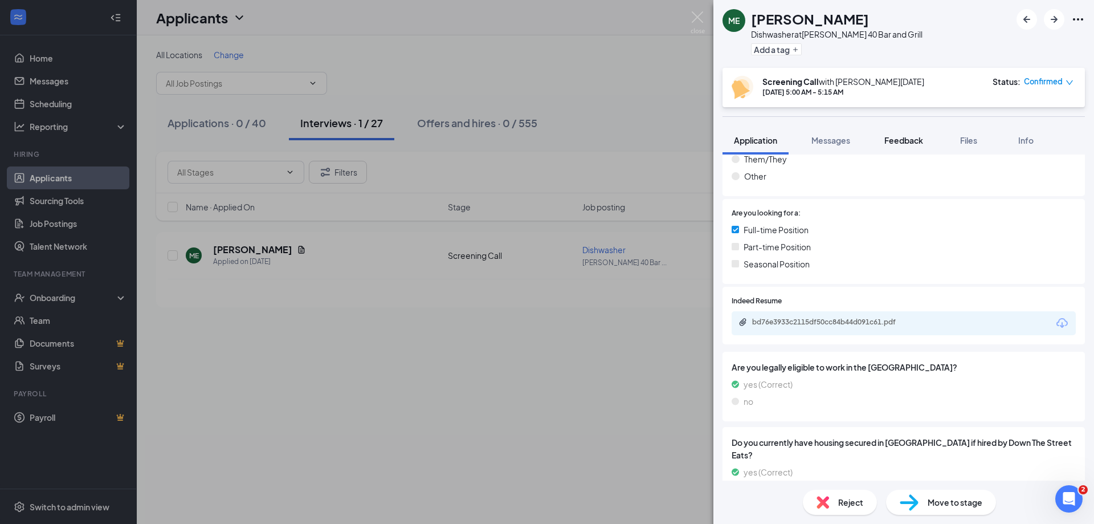
click at [890, 134] on div "Feedback" at bounding box center [903, 139] width 39 height 11
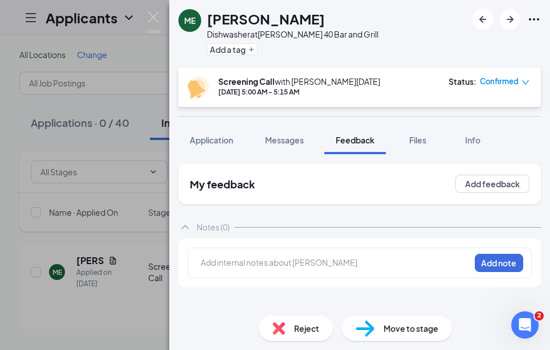
click at [364, 265] on div at bounding box center [335, 263] width 268 height 12
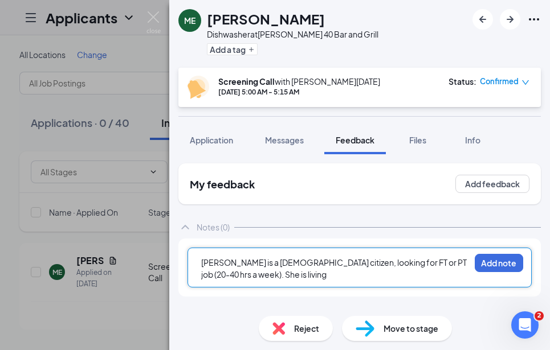
click at [288, 262] on span "[PERSON_NAME] is a [DEMOGRAPHIC_DATA] citizen, looking for FT or PT job (20-40 …" at bounding box center [334, 269] width 267 height 22
click at [285, 260] on span "[PERSON_NAME] is a [DEMOGRAPHIC_DATA] citizen, looking for FT or PT job (20-40 …" at bounding box center [334, 269] width 267 height 22
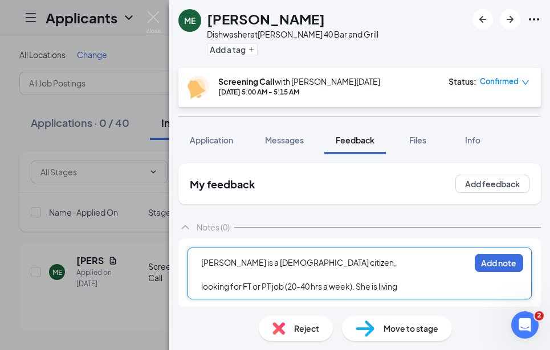
click at [335, 257] on div "[PERSON_NAME] is a [DEMOGRAPHIC_DATA] citizen," at bounding box center [335, 263] width 268 height 12
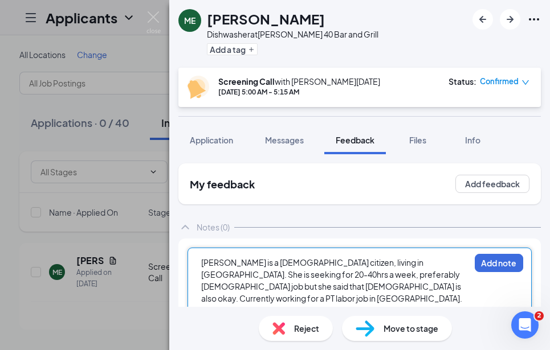
scroll to position [9, 0]
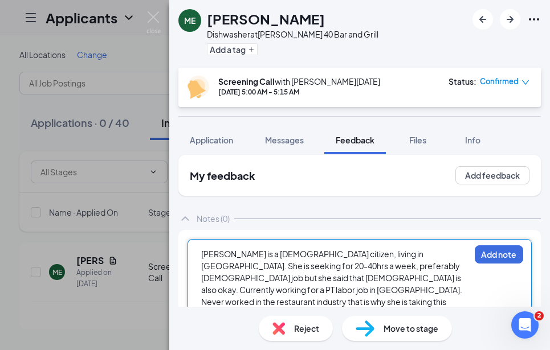
click at [243, 288] on span "[PERSON_NAME] is a [DEMOGRAPHIC_DATA] citizen, living in [GEOGRAPHIC_DATA]. She…" at bounding box center [332, 284] width 262 height 70
click at [242, 288] on span "[PERSON_NAME] is a [DEMOGRAPHIC_DATA] citizen, living in [GEOGRAPHIC_DATA]. She…" at bounding box center [332, 284] width 262 height 70
click at [322, 303] on div "[PERSON_NAME] is a [DEMOGRAPHIC_DATA] citizen, living in [GEOGRAPHIC_DATA]. She…" at bounding box center [335, 284] width 268 height 72
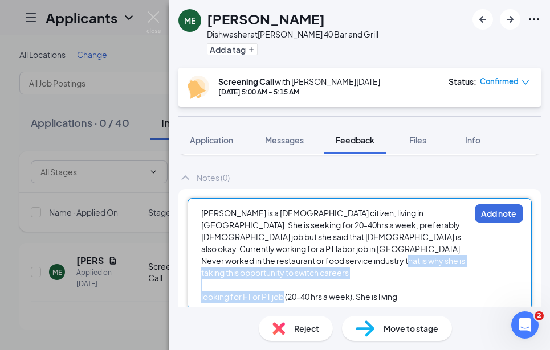
drag, startPoint x: 319, startPoint y: 304, endPoint x: 299, endPoint y: 274, distance: 35.9
click at [287, 290] on div "[PERSON_NAME] is a [DEMOGRAPHIC_DATA] citizen, living in [GEOGRAPHIC_DATA]. She…" at bounding box center [335, 255] width 268 height 96
click at [300, 279] on div at bounding box center [335, 285] width 268 height 12
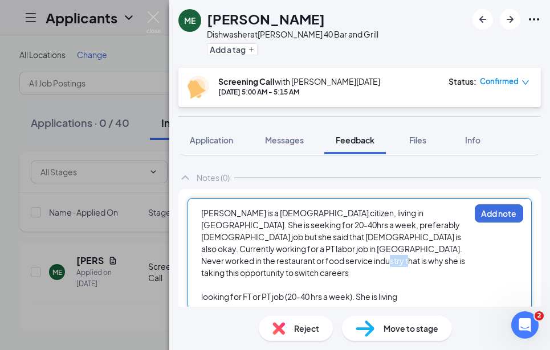
drag, startPoint x: 286, startPoint y: 266, endPoint x: 318, endPoint y: 262, distance: 32.7
click at [318, 262] on div "[PERSON_NAME] is a [DEMOGRAPHIC_DATA] citizen, living in [GEOGRAPHIC_DATA]. She…" at bounding box center [335, 243] width 268 height 72
drag, startPoint x: 409, startPoint y: 281, endPoint x: 128, endPoint y: 288, distance: 281.0
click at [128, 288] on div "ME [PERSON_NAME] at [PERSON_NAME] 40 Bar and Grill Add a tag Screening Call wit…" at bounding box center [275, 175] width 550 height 350
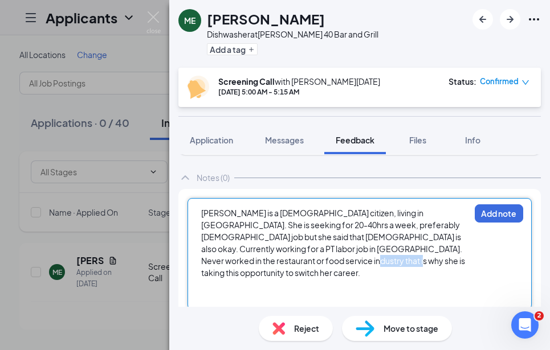
drag, startPoint x: 294, startPoint y: 261, endPoint x: 372, endPoint y: 264, distance: 78.1
click at [372, 264] on div "[PERSON_NAME] is a [DEMOGRAPHIC_DATA] citizen, living in [GEOGRAPHIC_DATA]. She…" at bounding box center [335, 243] width 268 height 72
drag, startPoint x: 373, startPoint y: 264, endPoint x: 259, endPoint y: 266, distance: 114.6
click at [259, 266] on div "[PERSON_NAME] is a [DEMOGRAPHIC_DATA] citizen, living in [GEOGRAPHIC_DATA]. She…" at bounding box center [335, 243] width 268 height 72
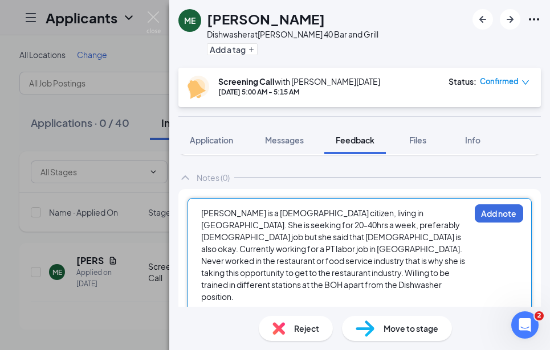
scroll to position [56, 0]
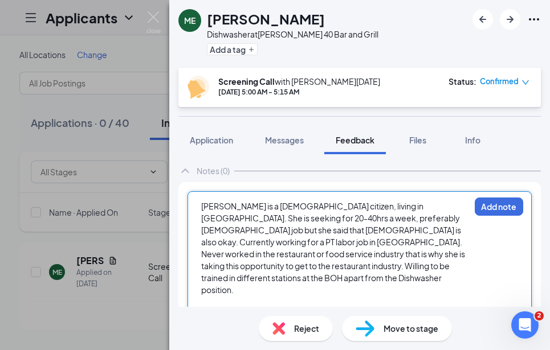
click at [446, 267] on div "[PERSON_NAME] is a [DEMOGRAPHIC_DATA] citizen, living in [GEOGRAPHIC_DATA]. She…" at bounding box center [335, 249] width 268 height 96
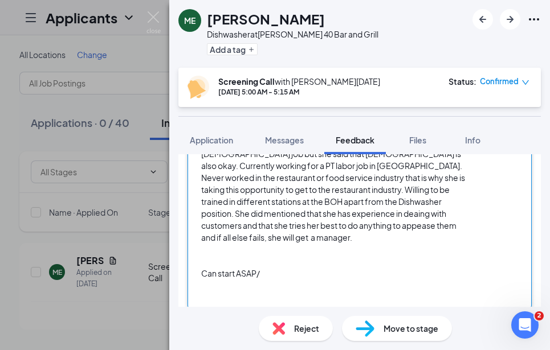
scroll to position [133, 0]
drag, startPoint x: 344, startPoint y: 258, endPoint x: 309, endPoint y: 267, distance: 35.8
click at [335, 267] on div "Can start ASAP/" at bounding box center [335, 273] width 268 height 12
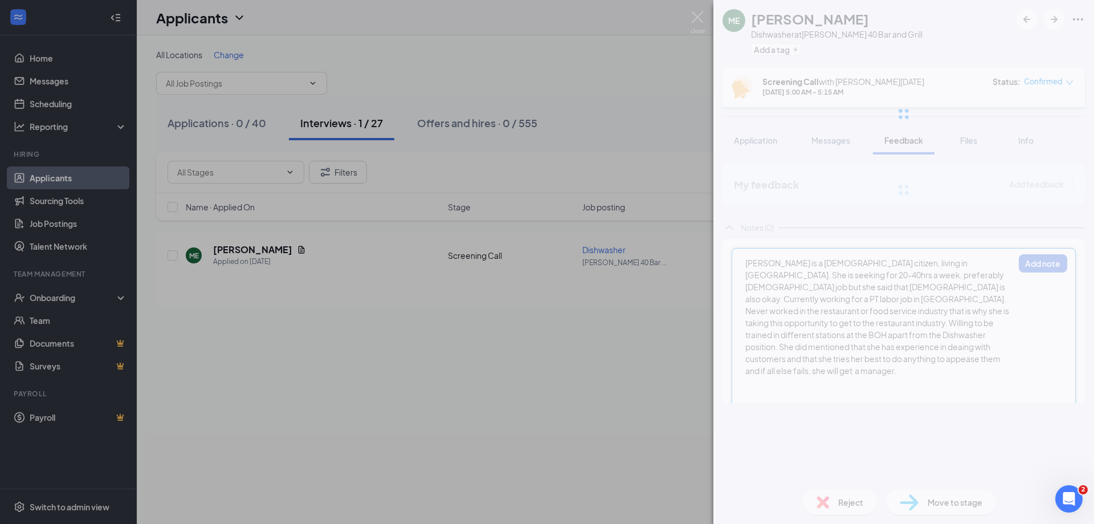
scroll to position [0, 0]
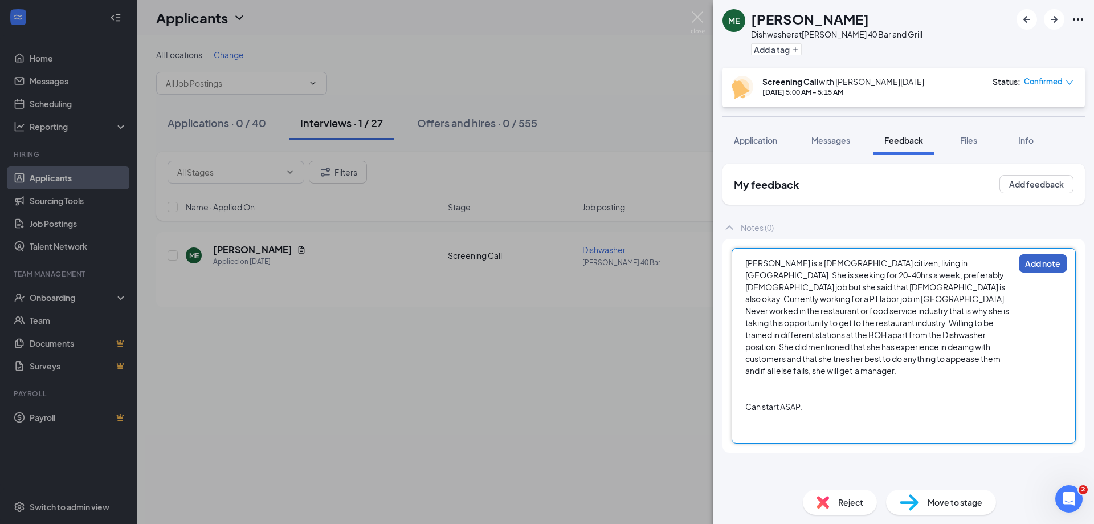
click at [1066, 258] on button "Add note" at bounding box center [1043, 263] width 48 height 18
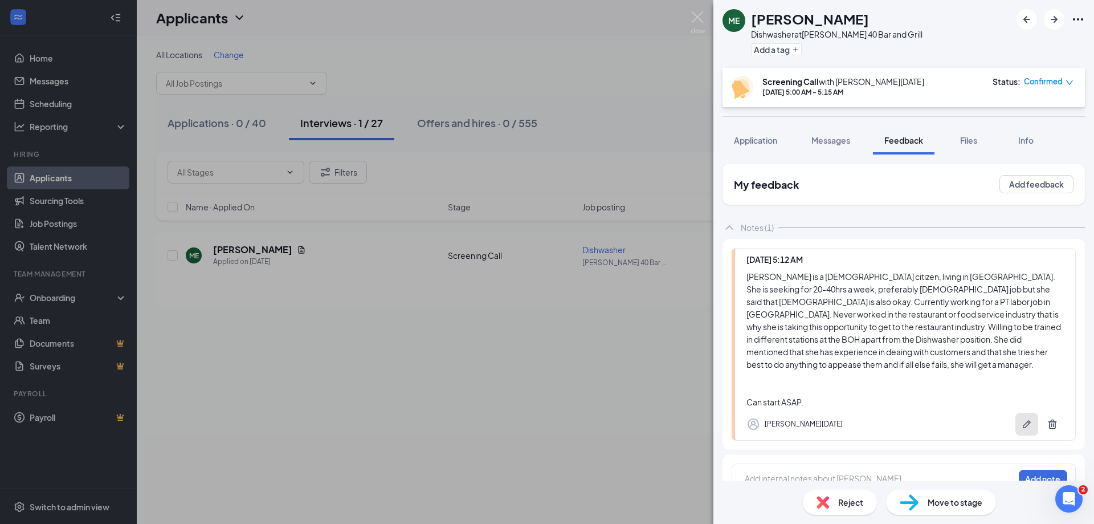
click at [1021, 418] on icon "Pen" at bounding box center [1026, 423] width 11 height 11
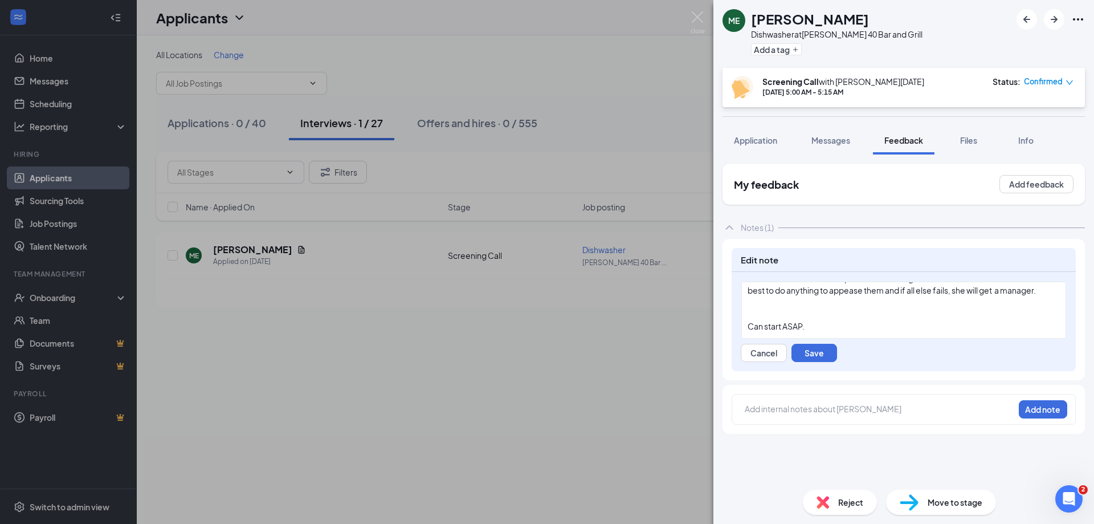
click at [801, 317] on div at bounding box center [904, 314] width 312 height 12
click at [801, 351] on button "Save" at bounding box center [815, 353] width 46 height 18
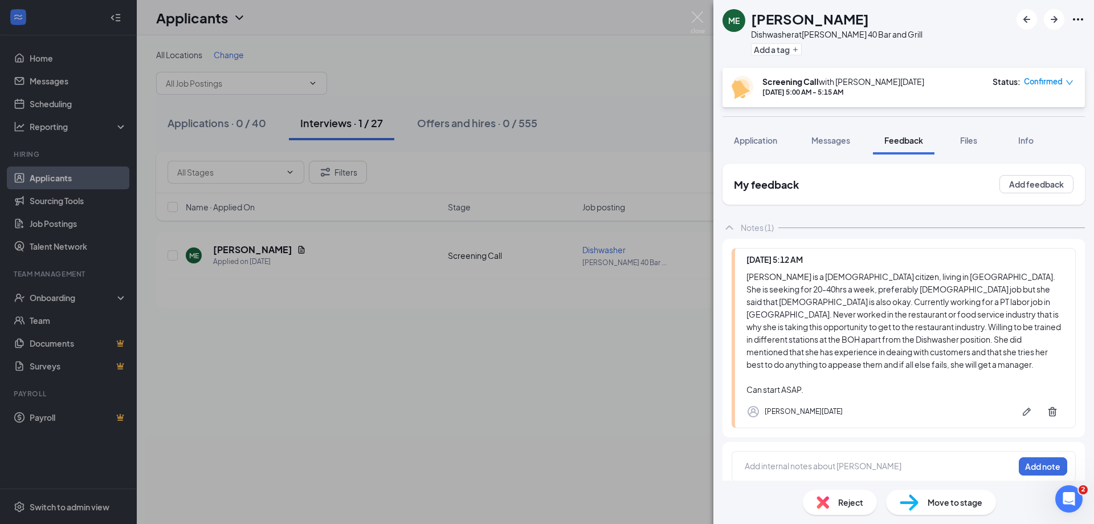
click at [920, 497] on div "Move to stage" at bounding box center [941, 502] width 110 height 25
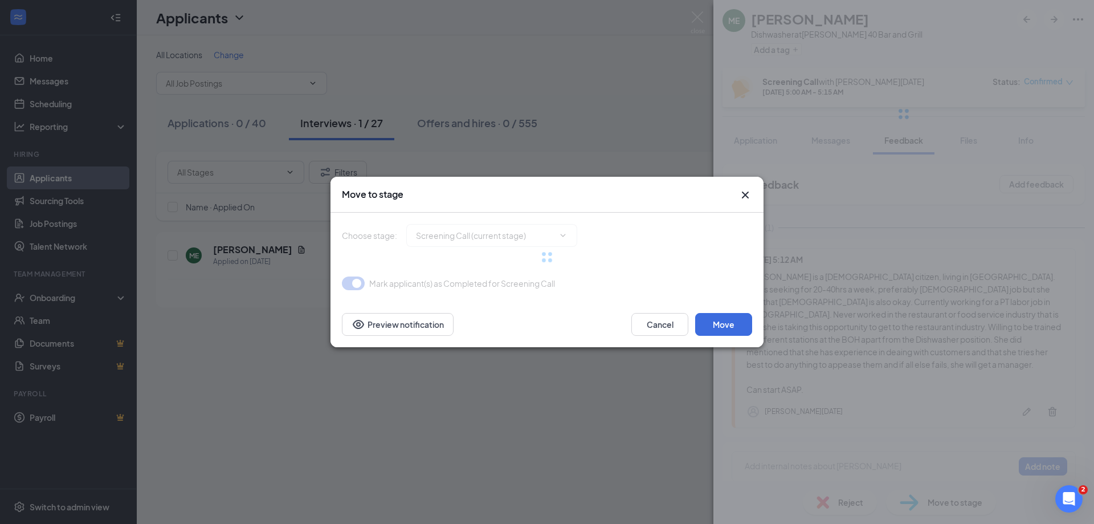
type input "Phone Interview (next stage)"
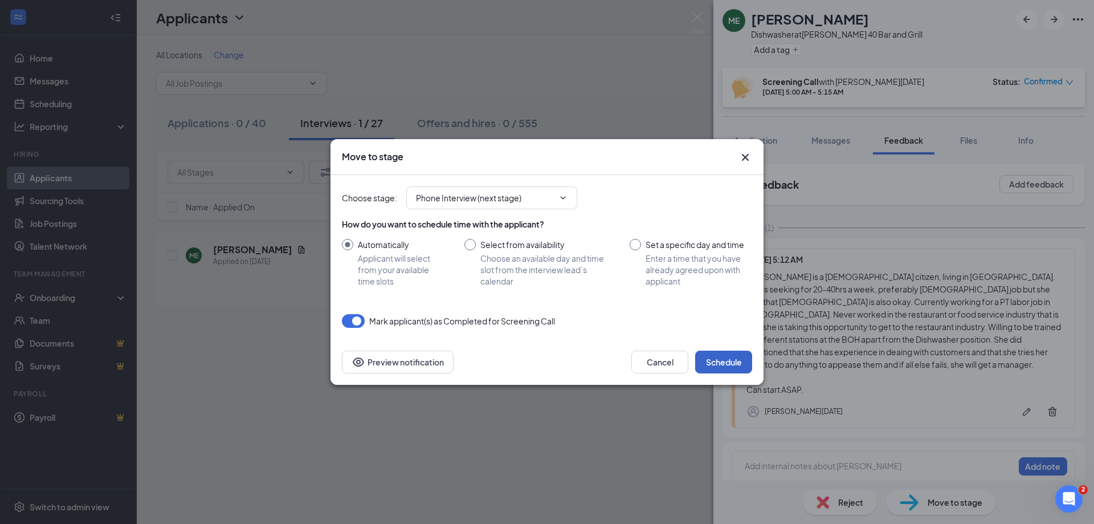
click at [724, 366] on button "Schedule" at bounding box center [723, 361] width 57 height 23
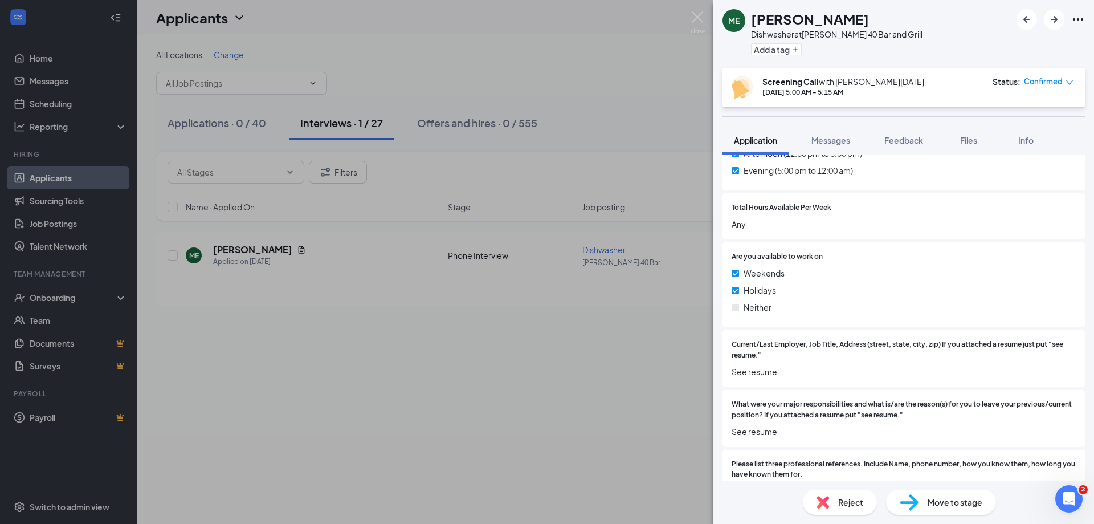
scroll to position [644, 0]
